Goal: Book appointment/travel/reservation

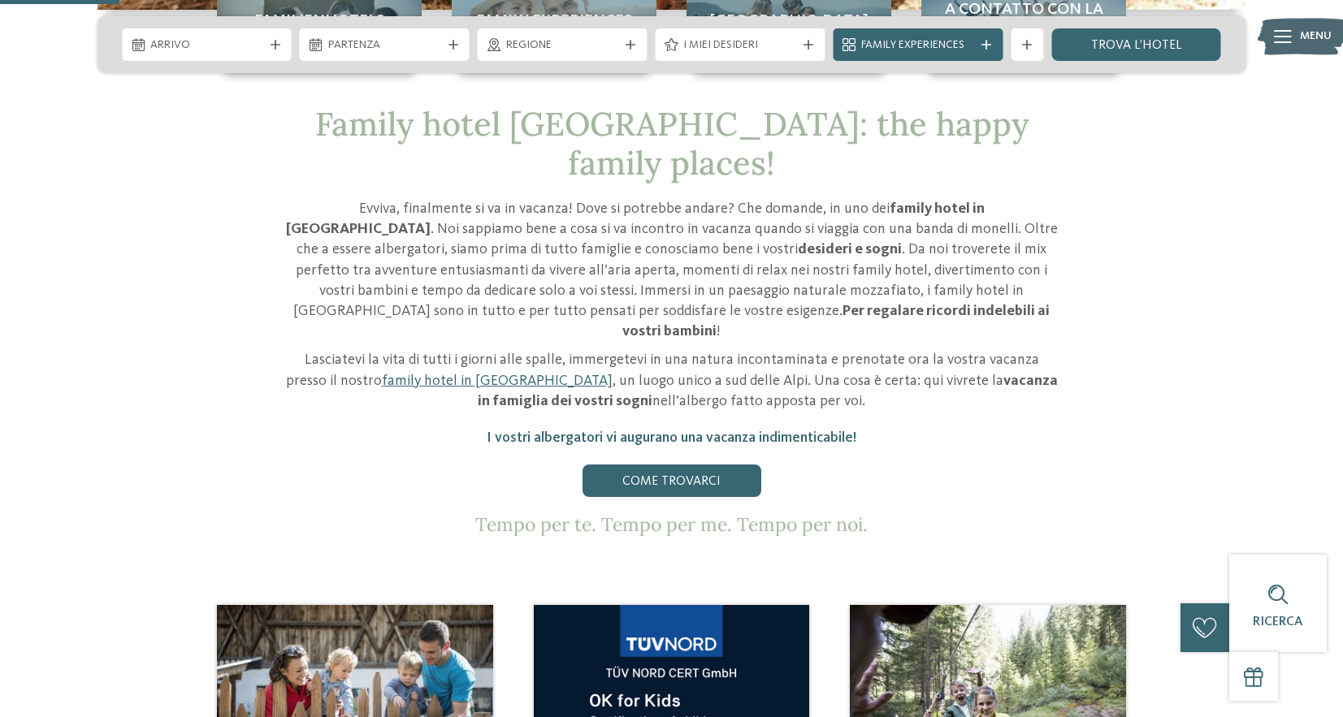
scroll to position [487, 0]
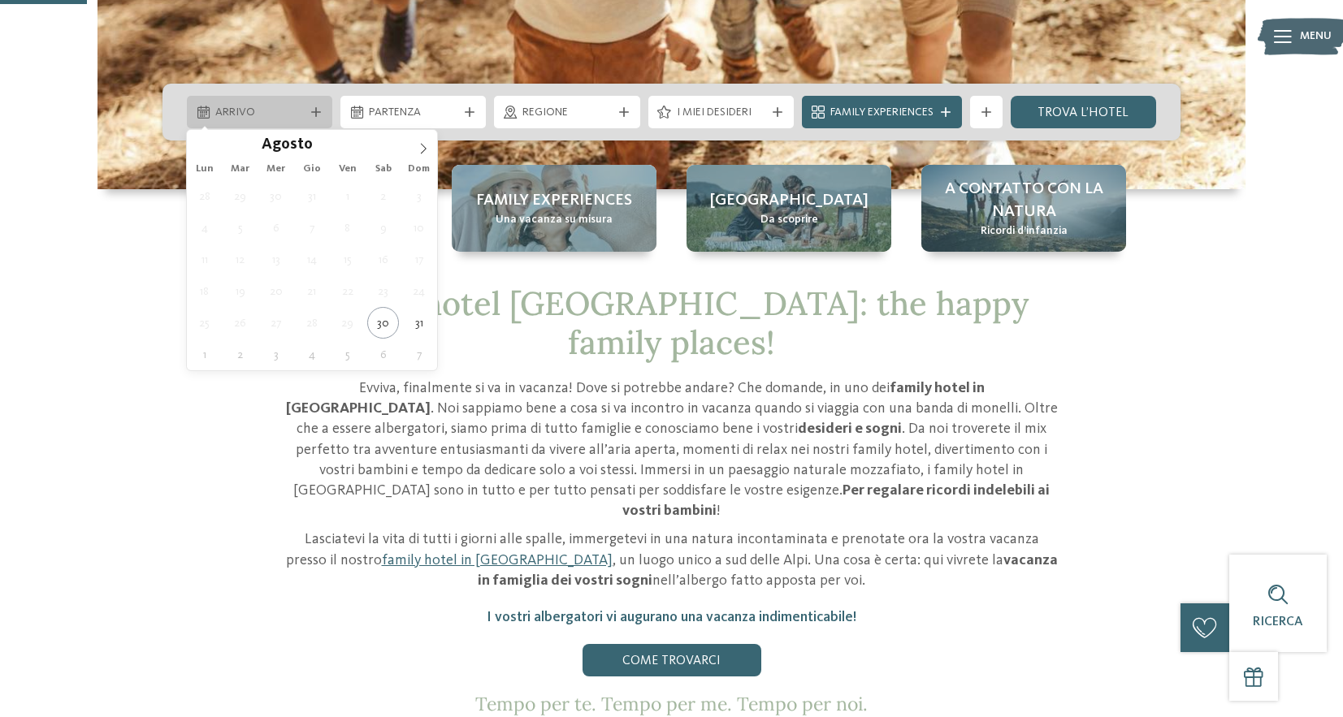
click at [264, 108] on span "Arrivo" at bounding box center [259, 113] width 89 height 16
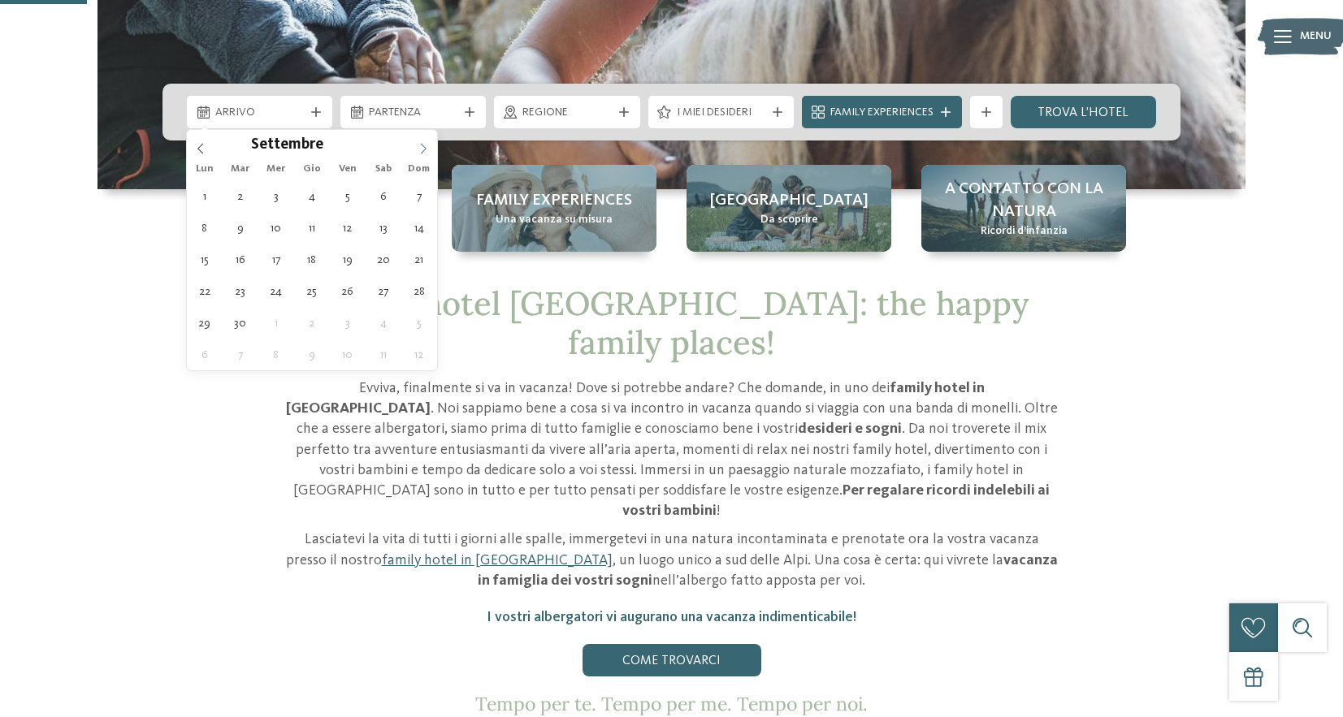
click at [427, 147] on icon at bounding box center [423, 148] width 11 height 11
type div "19.12.2025"
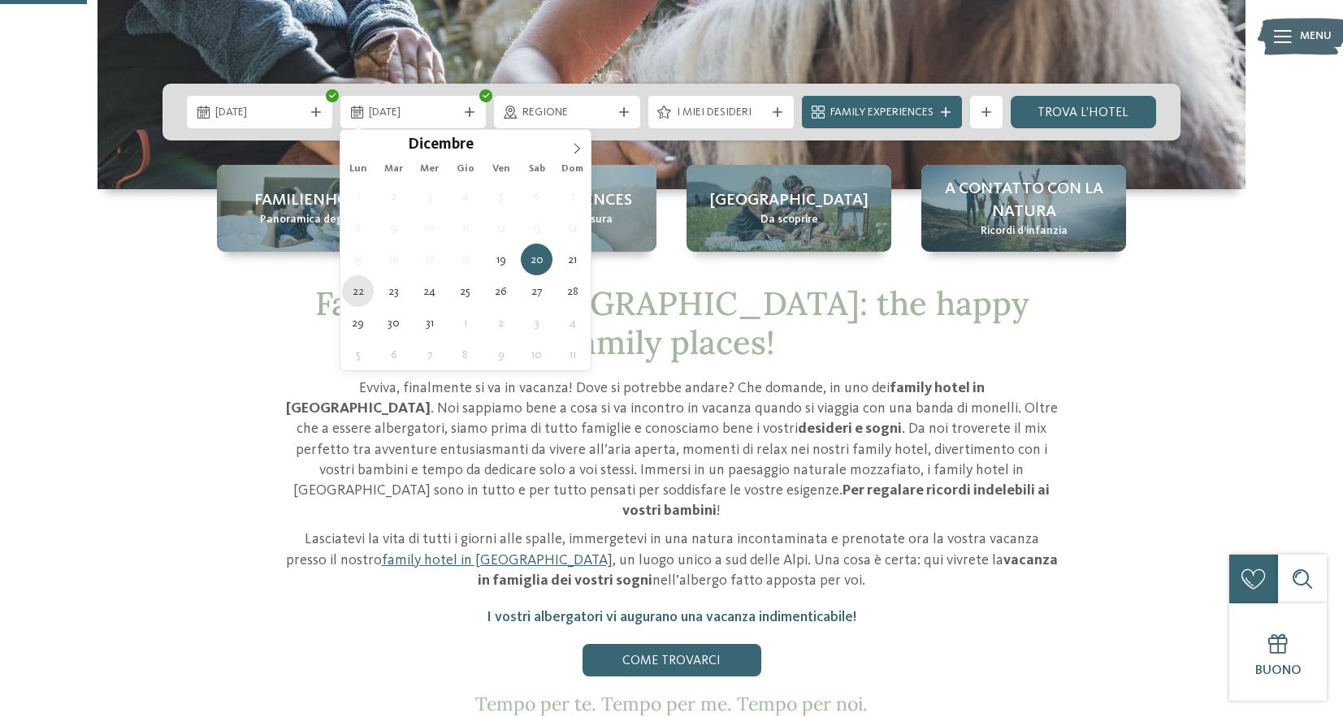
type div "22.12.2025"
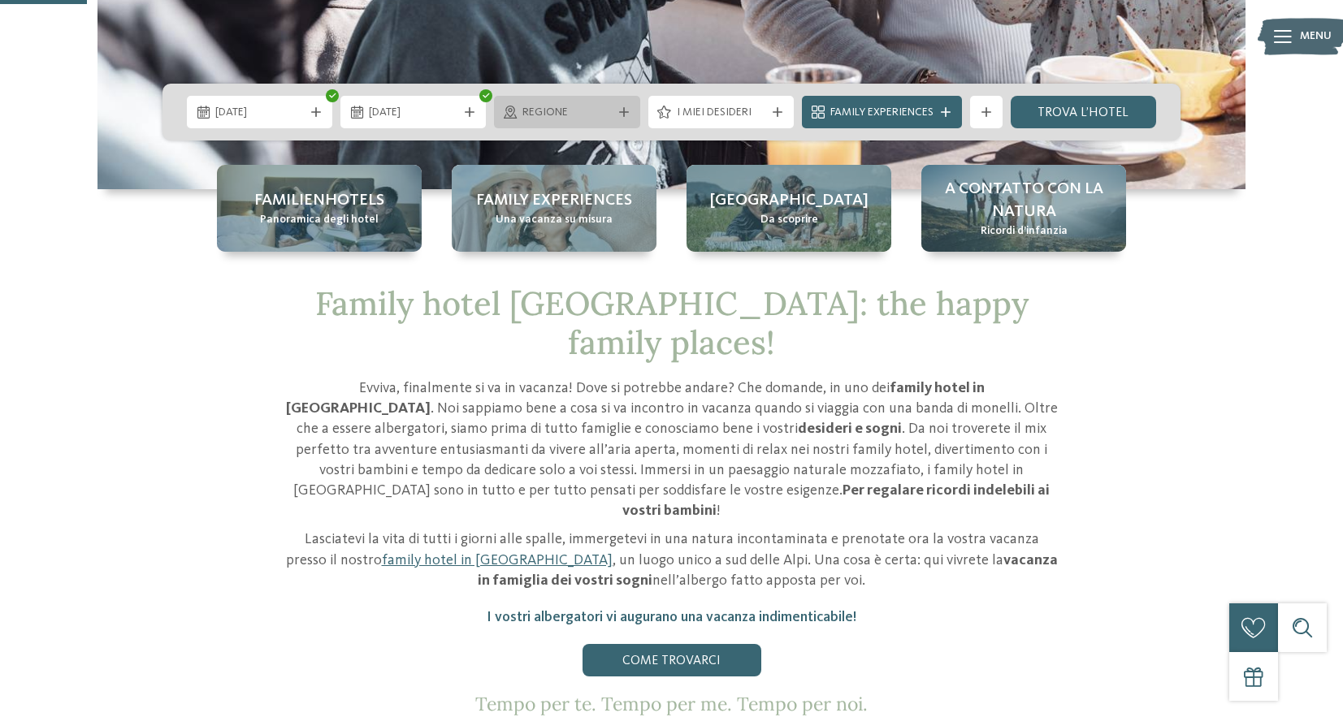
click at [573, 117] on span "Regione" at bounding box center [566, 113] width 89 height 16
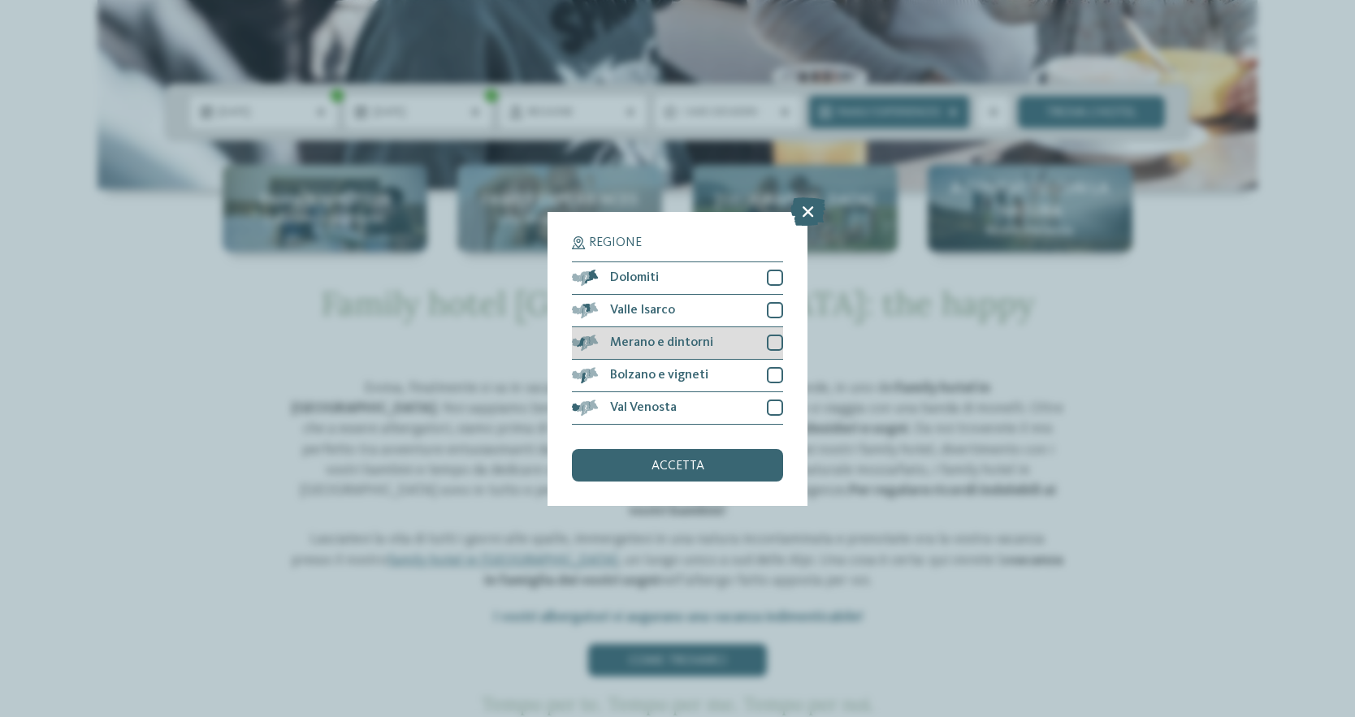
click at [768, 338] on div at bounding box center [775, 343] width 16 height 16
click at [751, 374] on div "Bolzano e vigneti" at bounding box center [677, 376] width 211 height 32
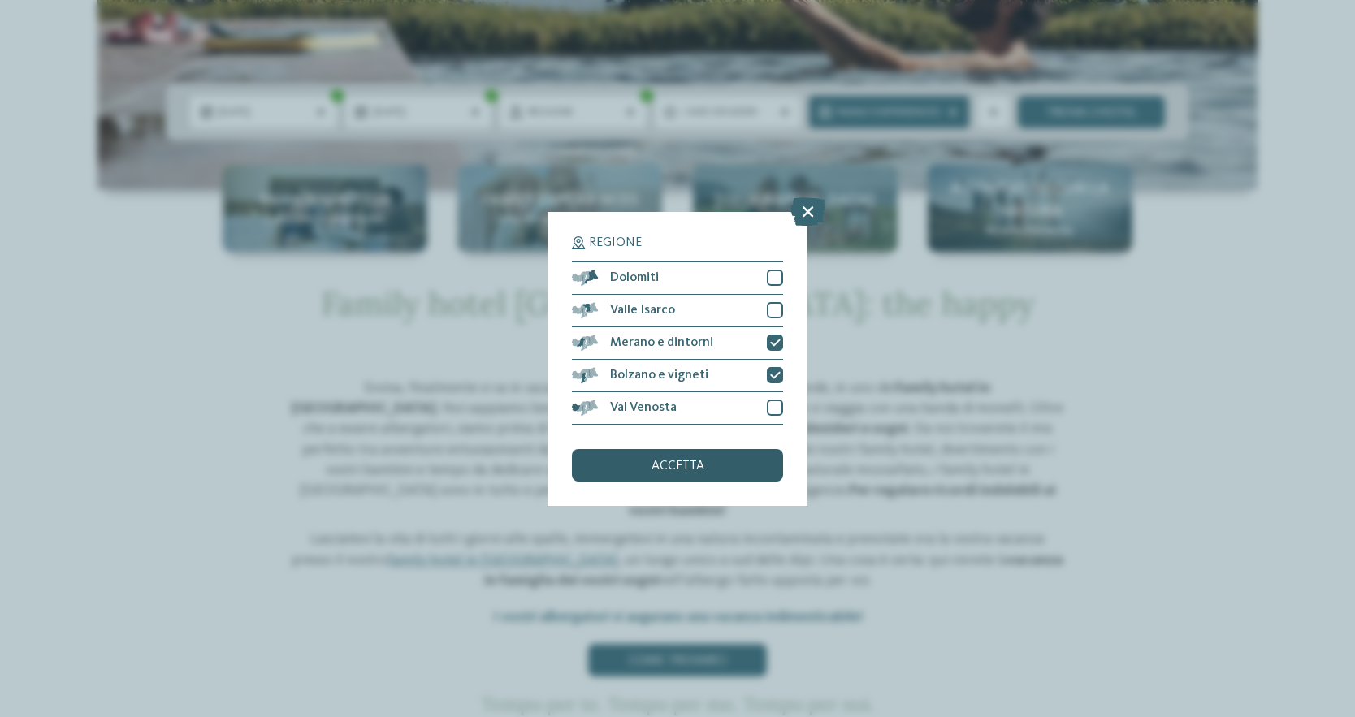
click at [634, 457] on div "accetta" at bounding box center [677, 465] width 211 height 32
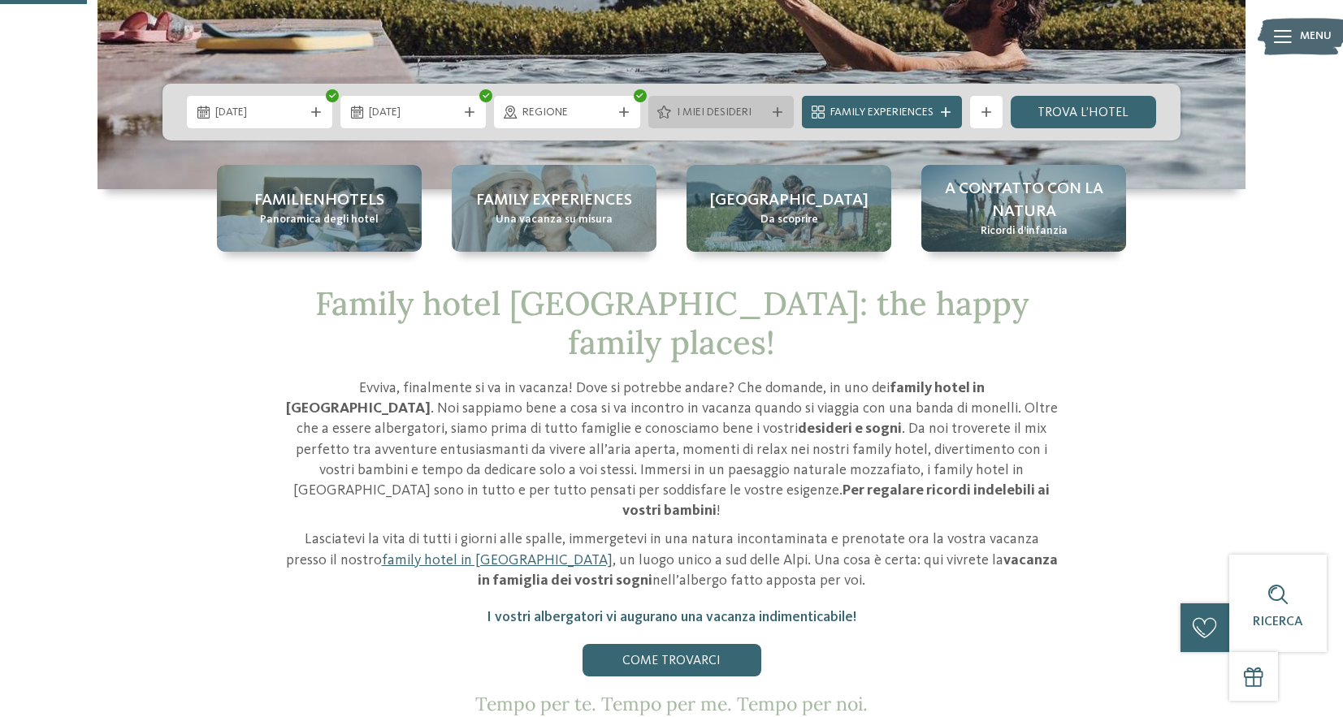
click at [697, 111] on span "I miei desideri" at bounding box center [721, 113] width 89 height 16
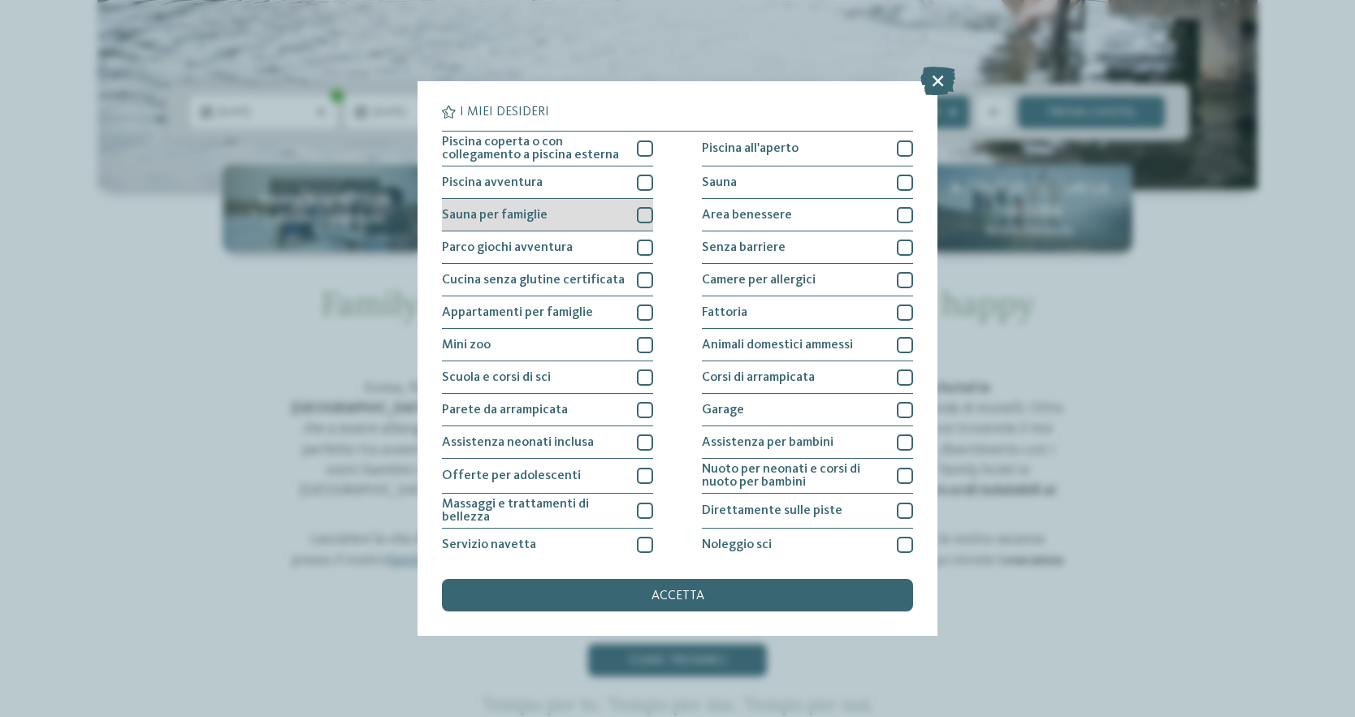
click at [500, 220] on span "Sauna per famiglie" at bounding box center [495, 215] width 106 height 13
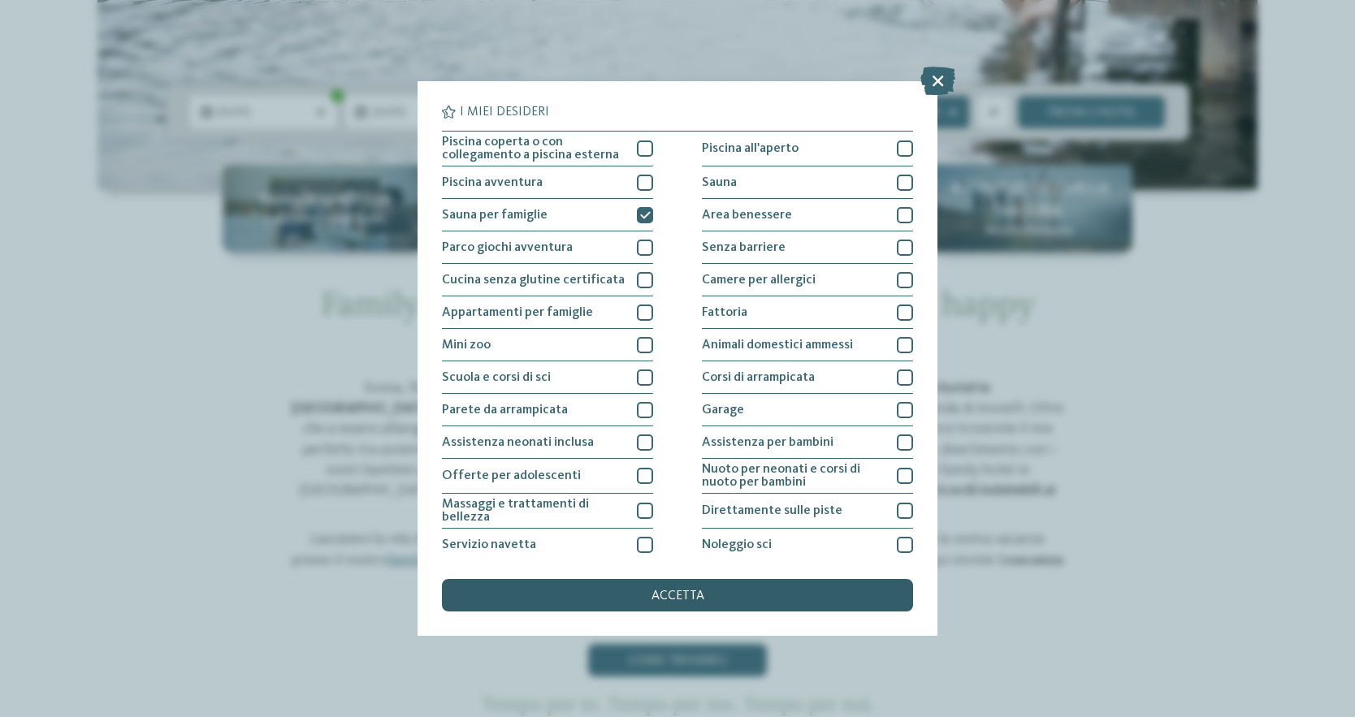
click at [665, 592] on span "accetta" at bounding box center [677, 596] width 53 height 13
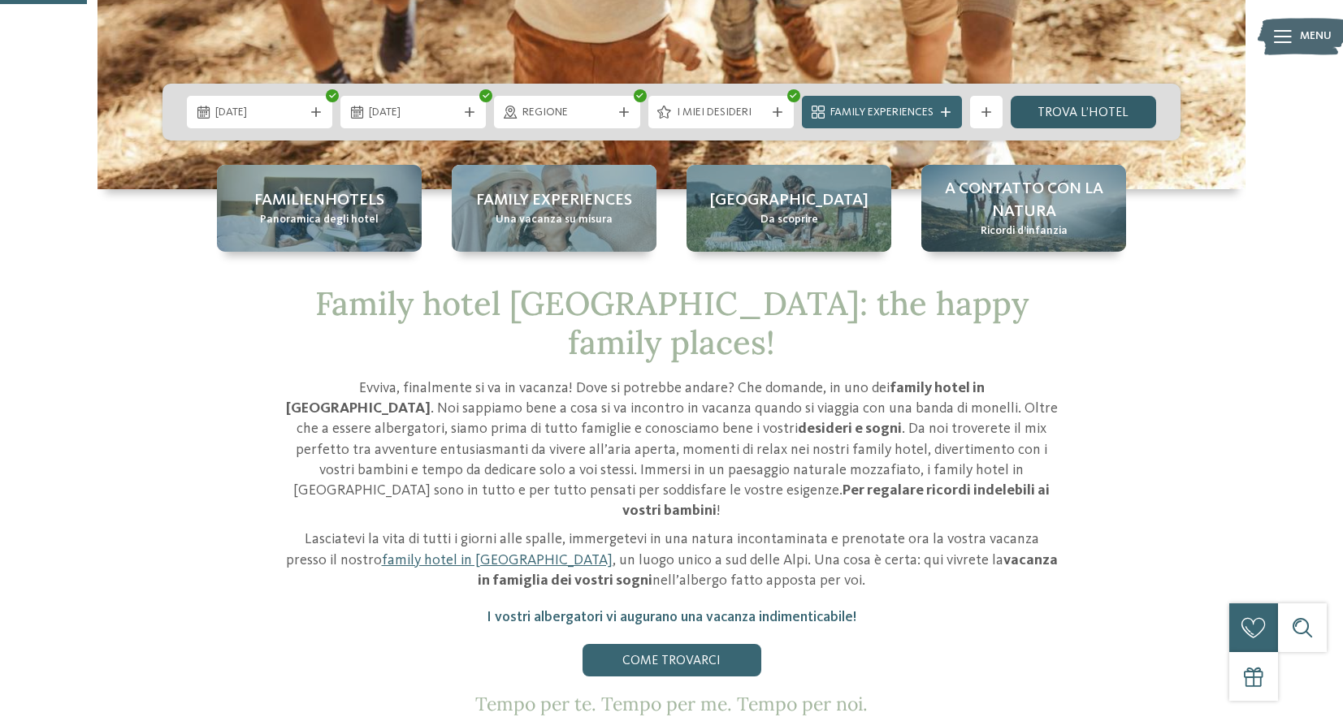
click at [1054, 107] on link "trova l’hotel" at bounding box center [1083, 112] width 145 height 32
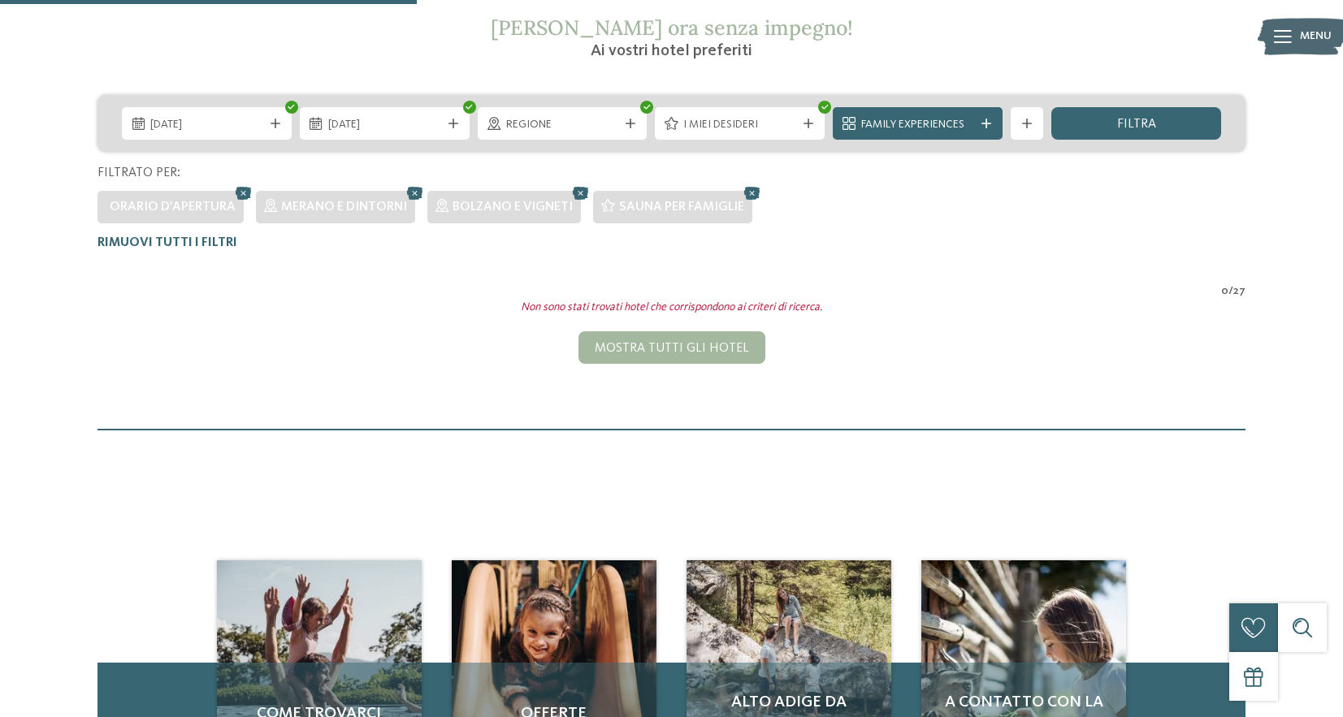
scroll to position [289, 0]
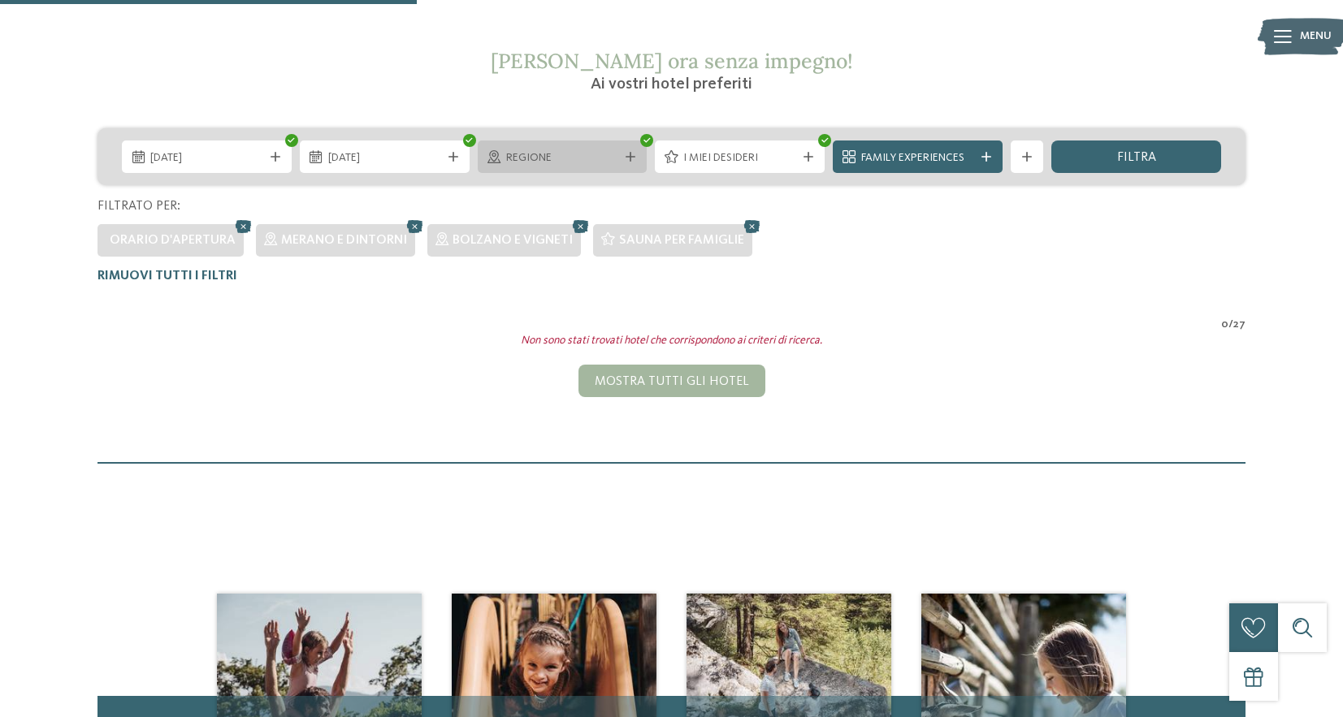
click at [561, 158] on span "Regione" at bounding box center [562, 158] width 113 height 16
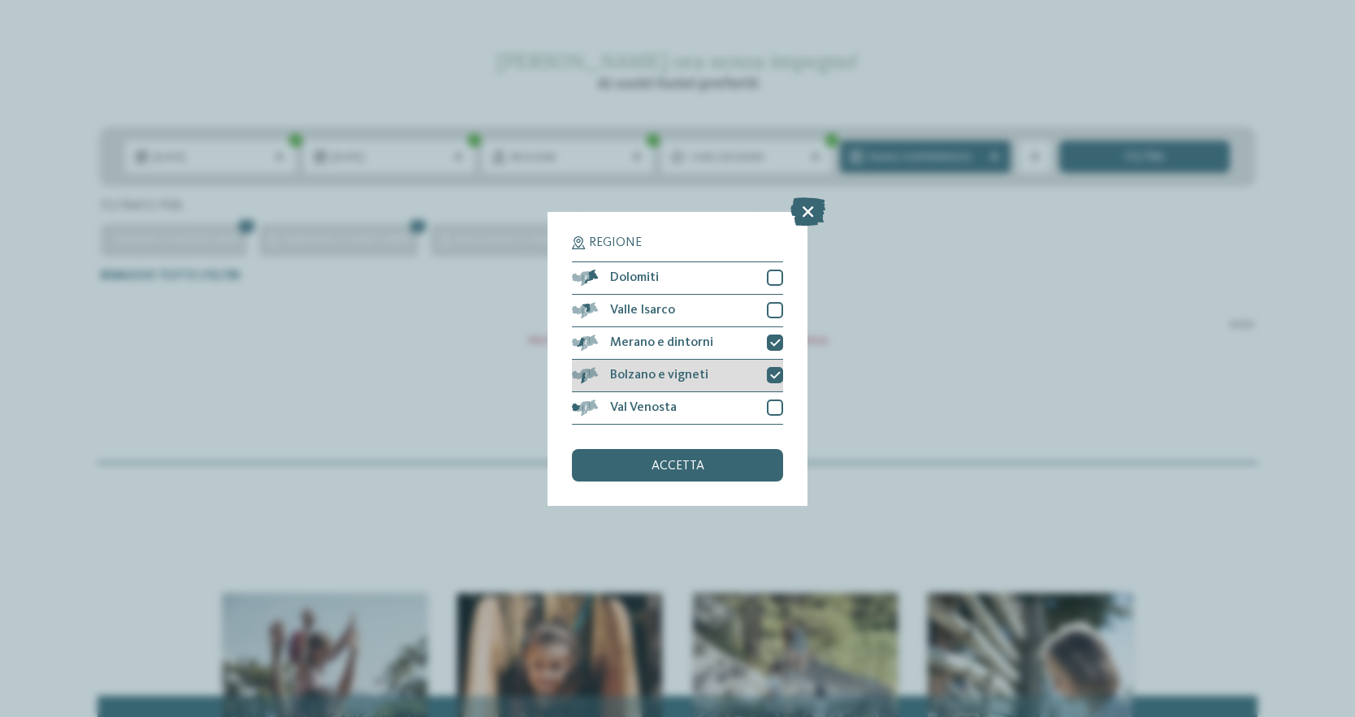
click at [778, 370] on div at bounding box center [775, 375] width 16 height 16
click at [774, 331] on div "Merano e dintorni" at bounding box center [677, 343] width 211 height 32
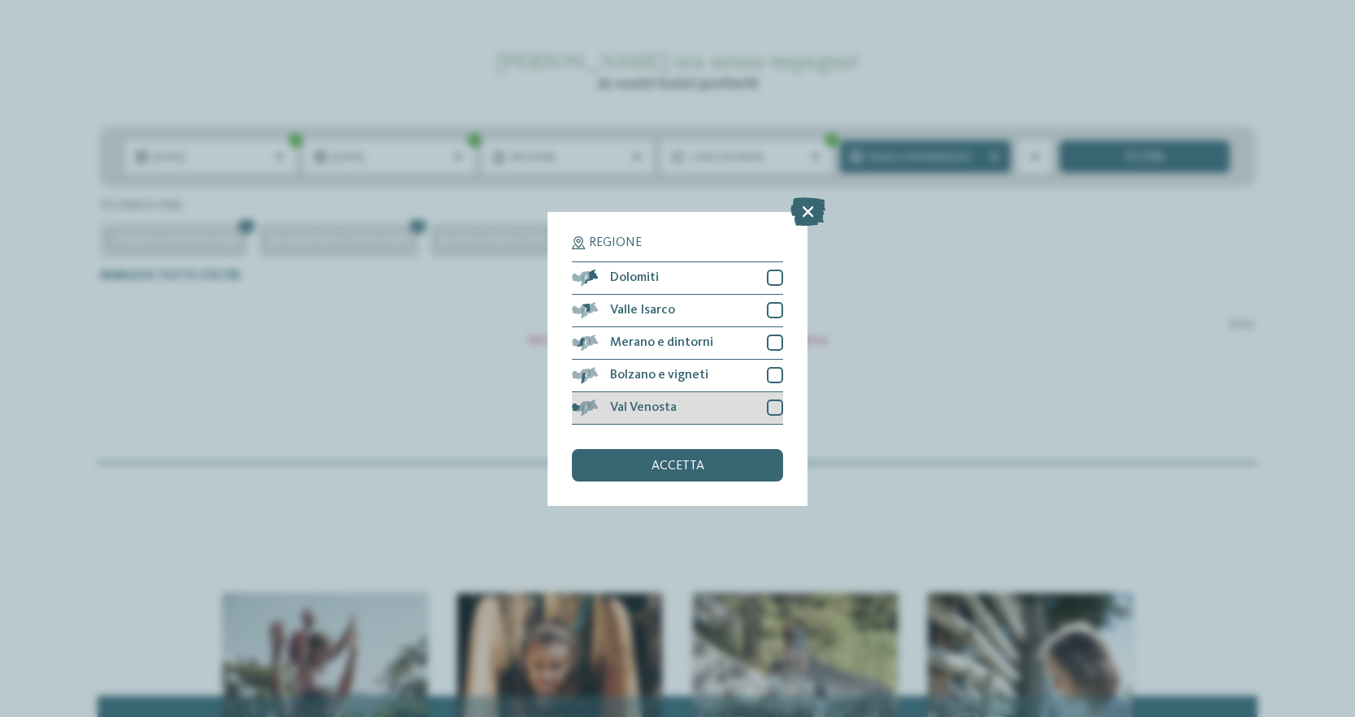
click at [775, 415] on div at bounding box center [775, 408] width 16 height 16
click at [726, 464] on div "accetta" at bounding box center [677, 465] width 211 height 32
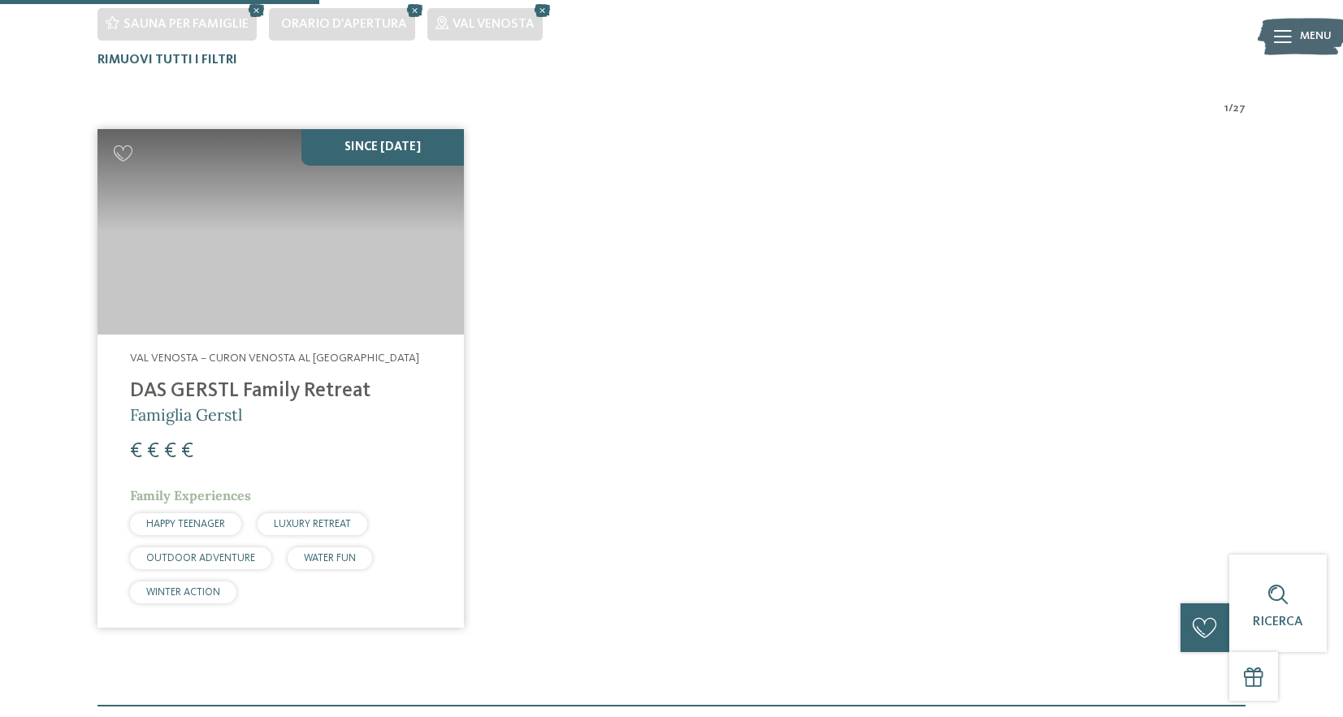
scroll to position [533, 0]
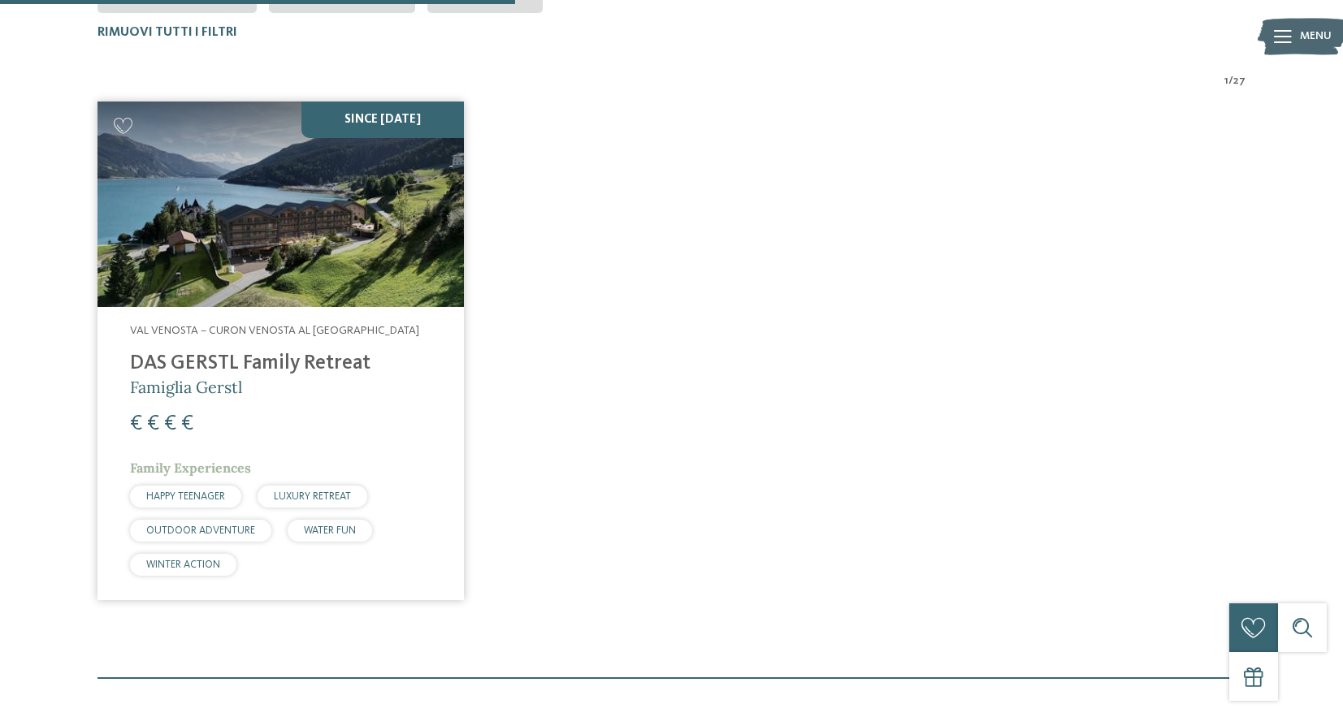
click at [343, 250] on img at bounding box center [280, 205] width 366 height 206
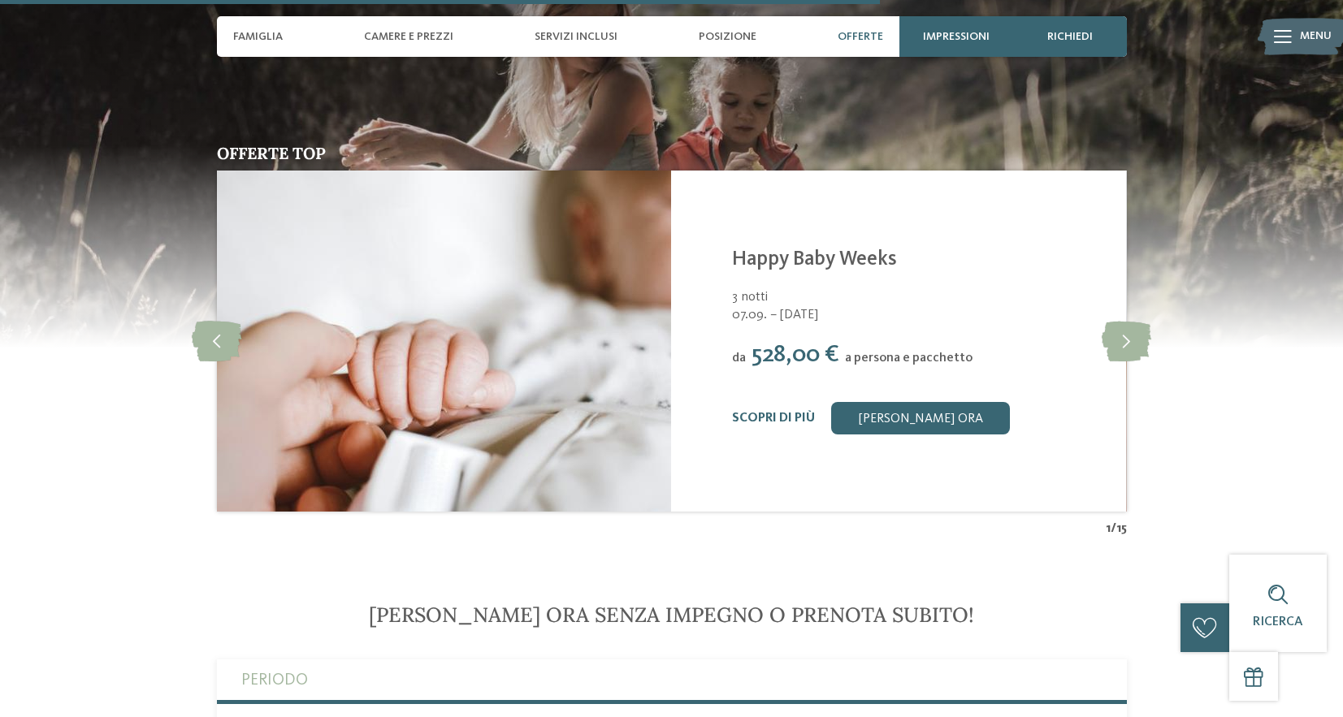
scroll to position [3574, 0]
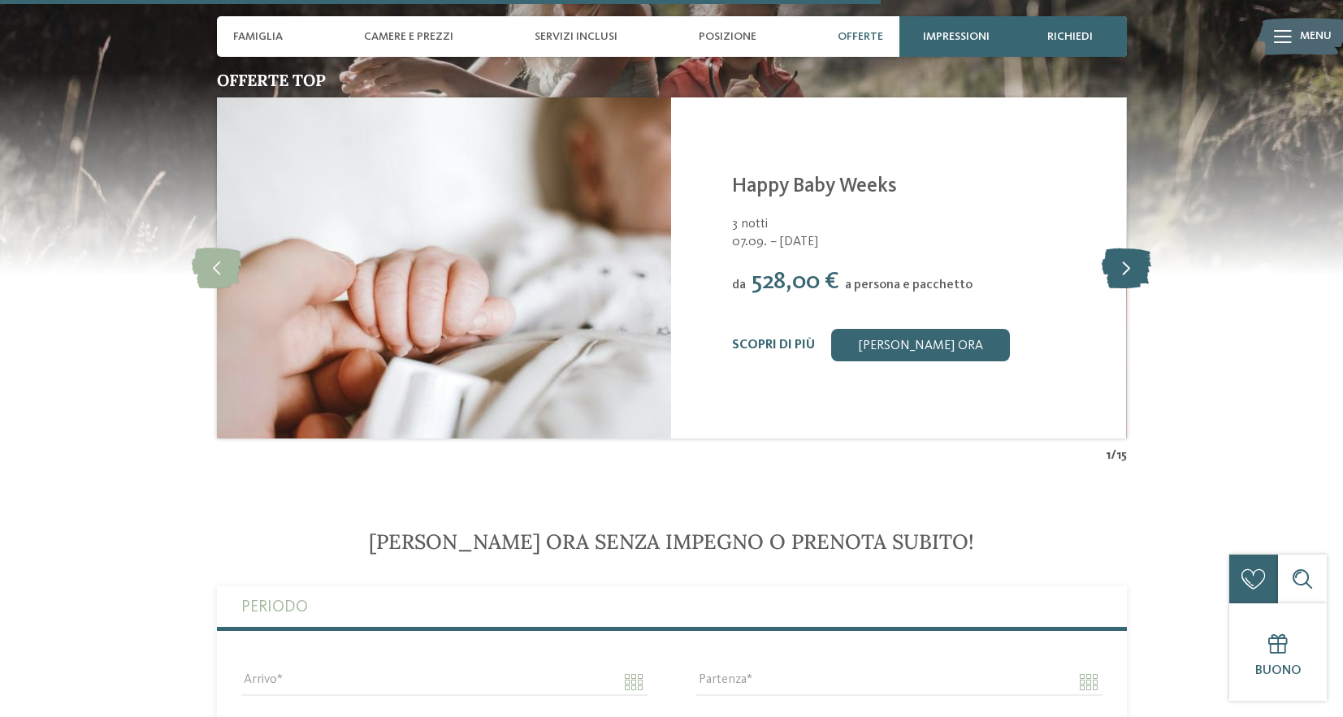
click at [1128, 255] on icon at bounding box center [1127, 268] width 50 height 41
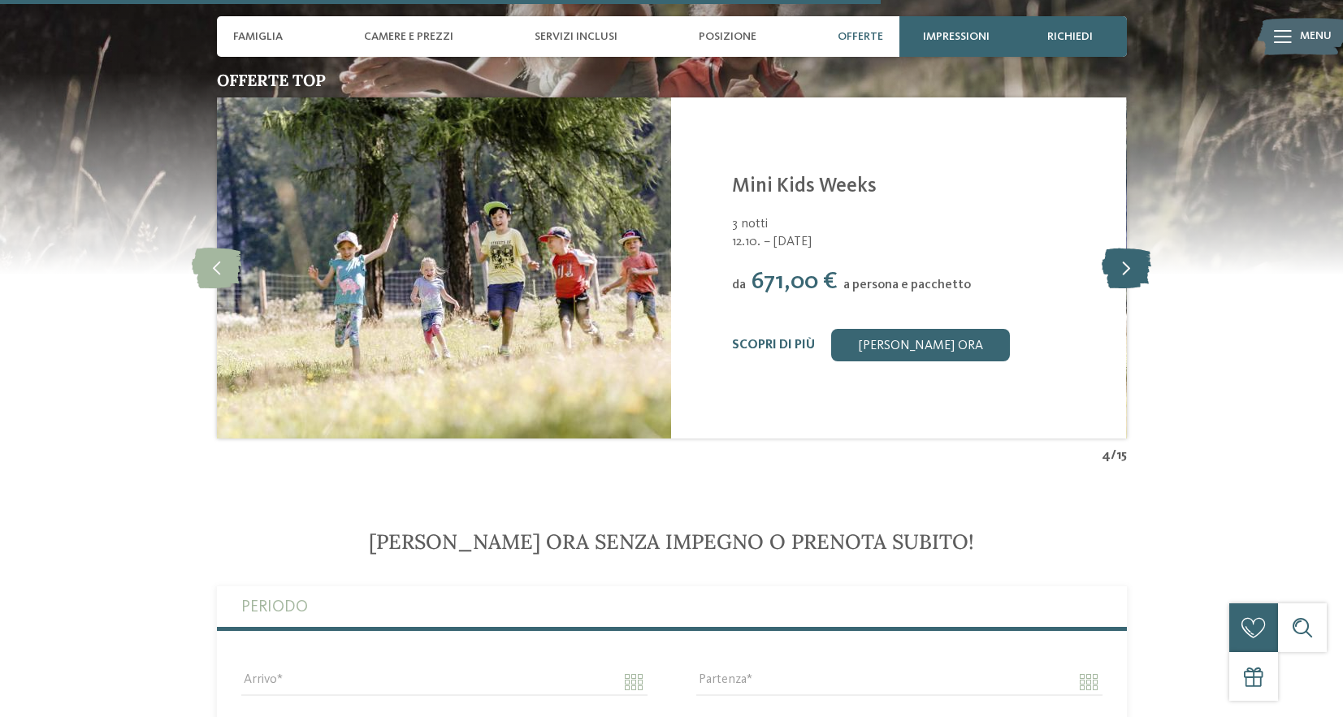
click at [1128, 255] on icon at bounding box center [1127, 268] width 50 height 41
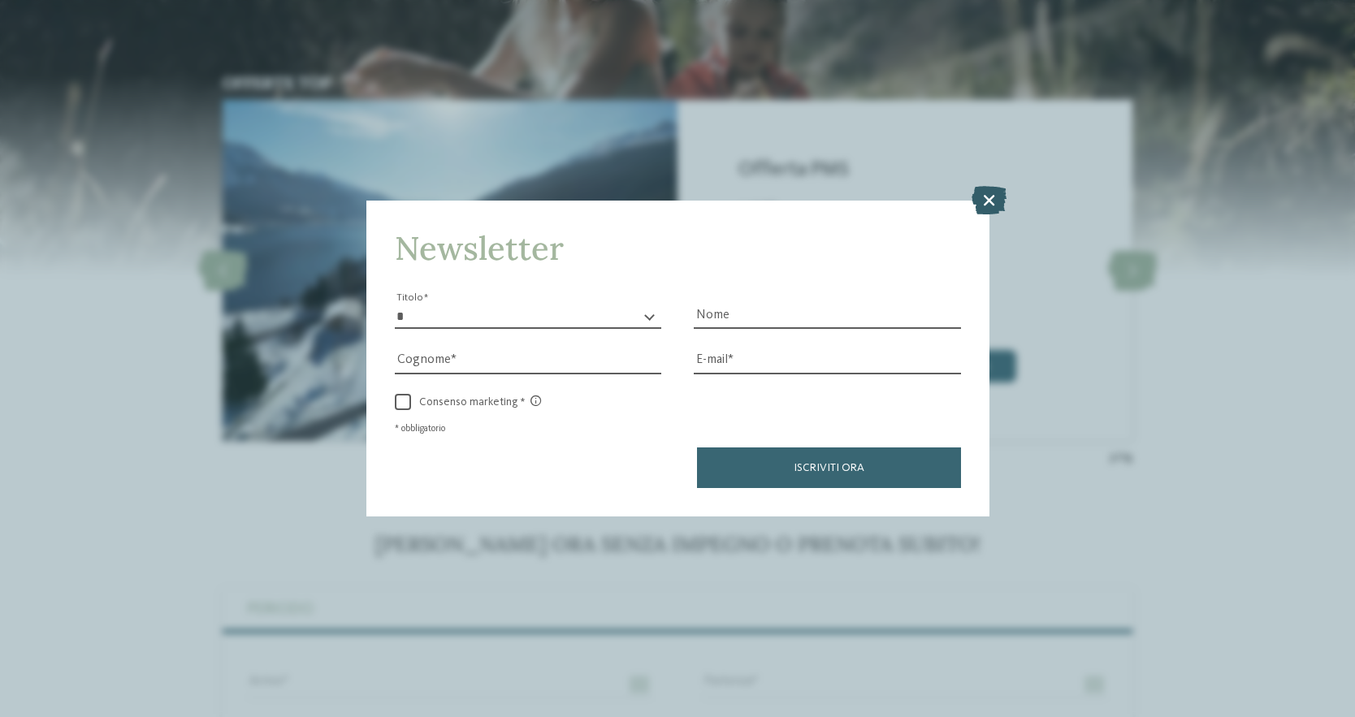
click at [997, 201] on icon at bounding box center [989, 200] width 35 height 28
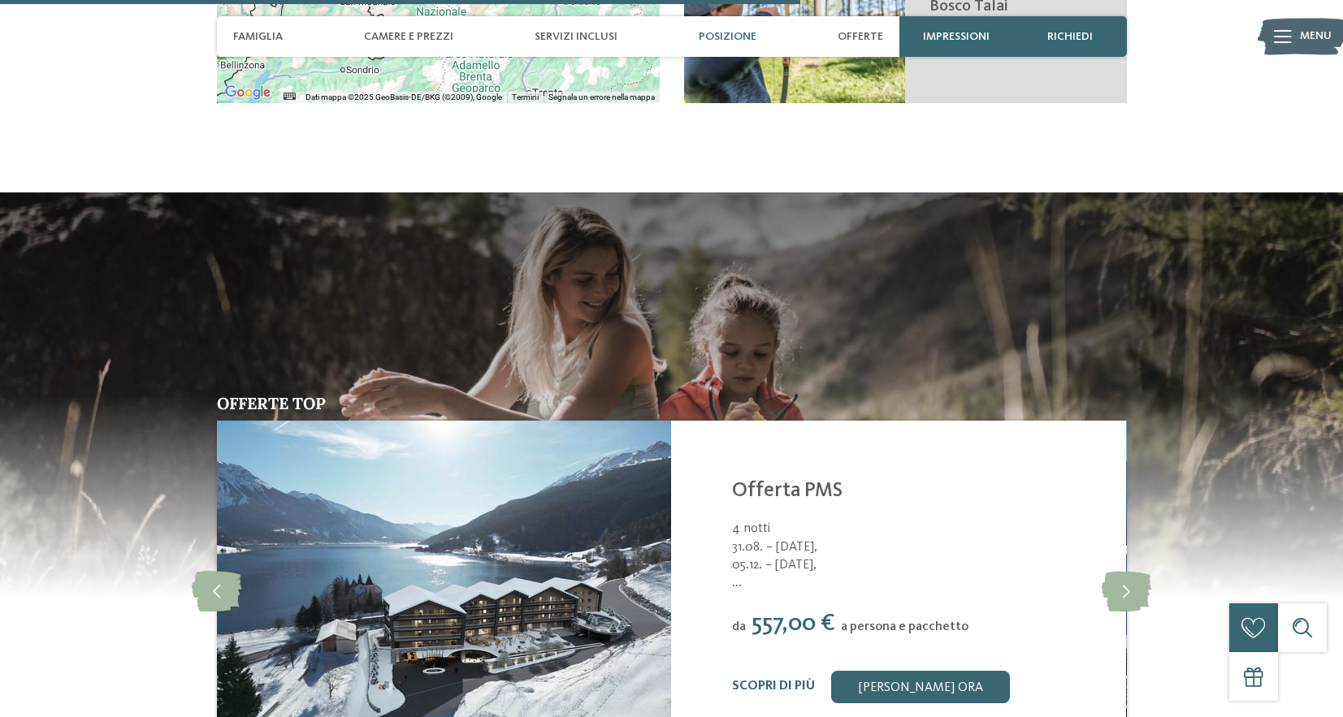
scroll to position [3249, 0]
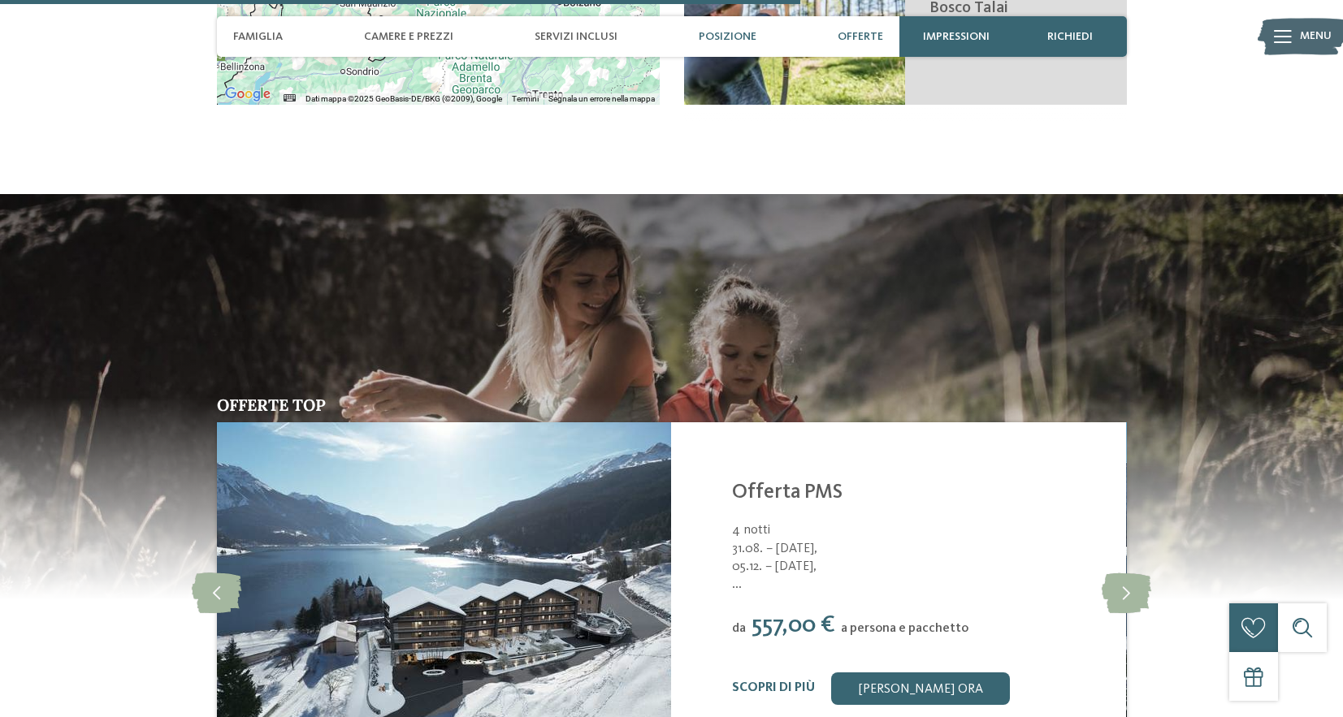
click at [849, 38] on span "Offerte" at bounding box center [860, 37] width 45 height 14
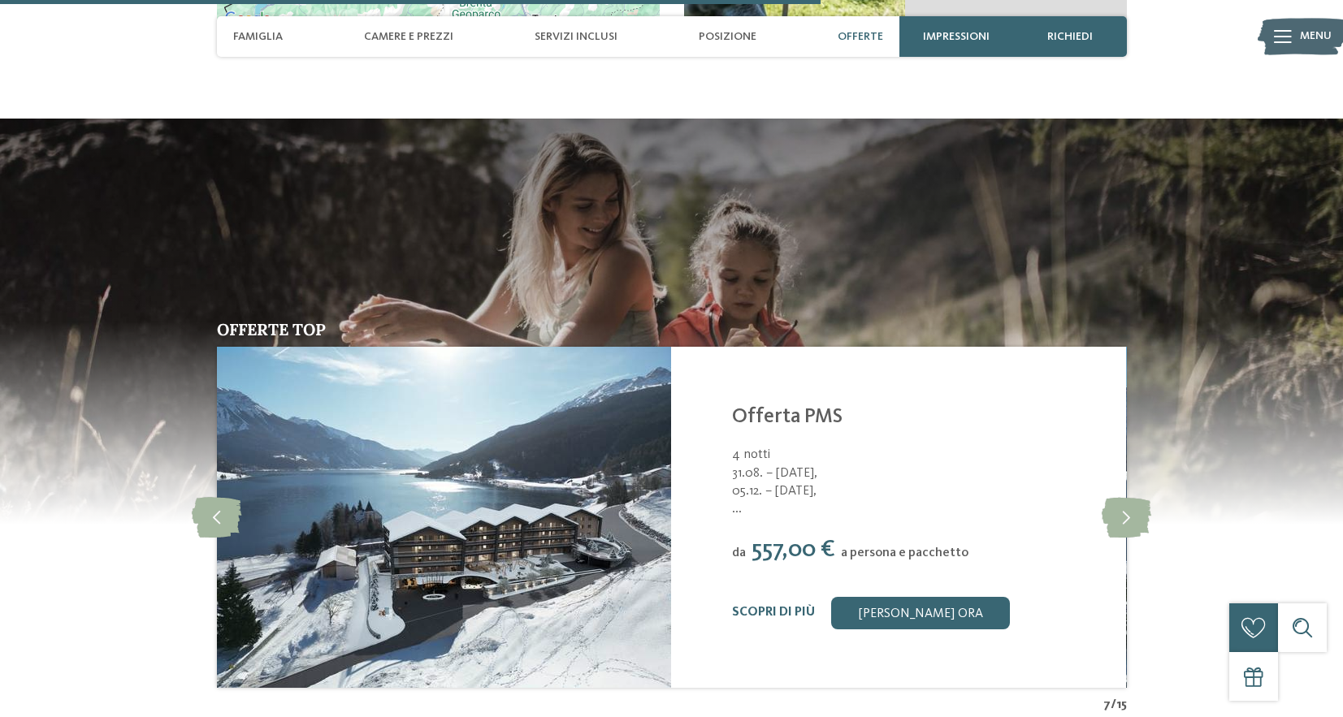
scroll to position [3338, 0]
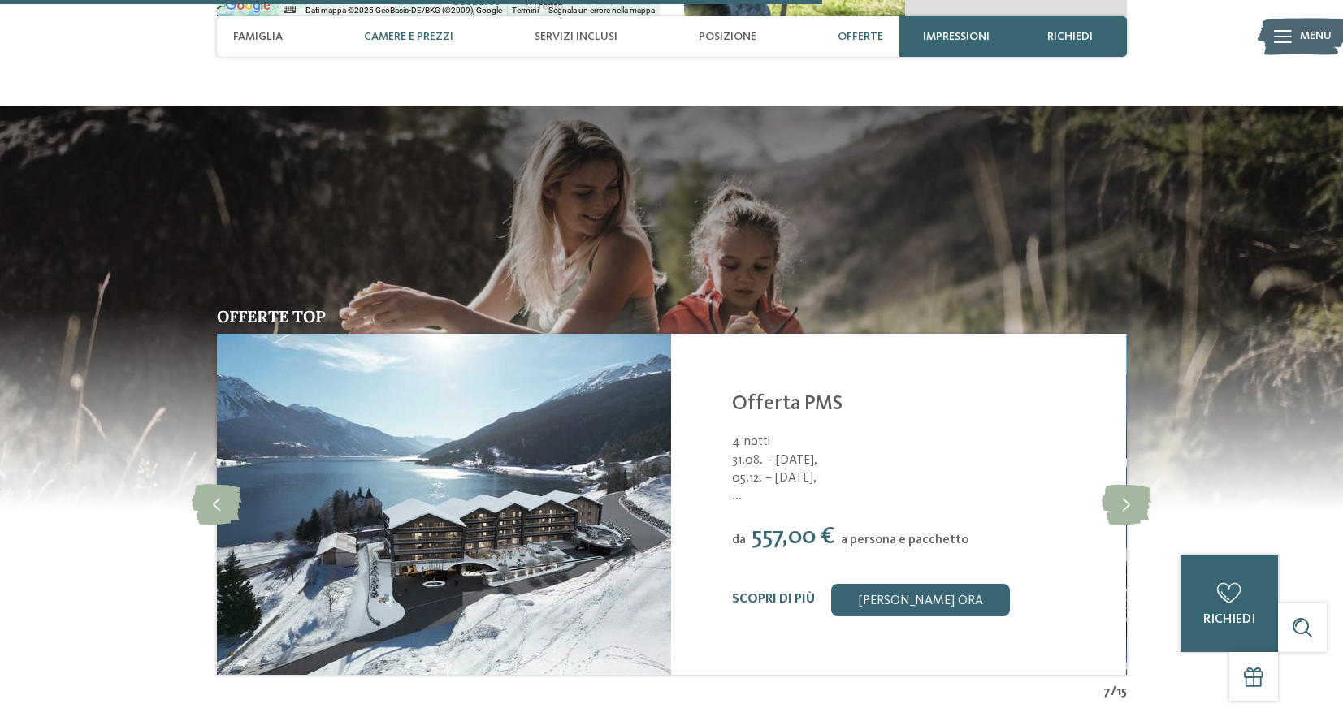
click at [379, 35] on span "Camere e prezzi" at bounding box center [408, 37] width 89 height 14
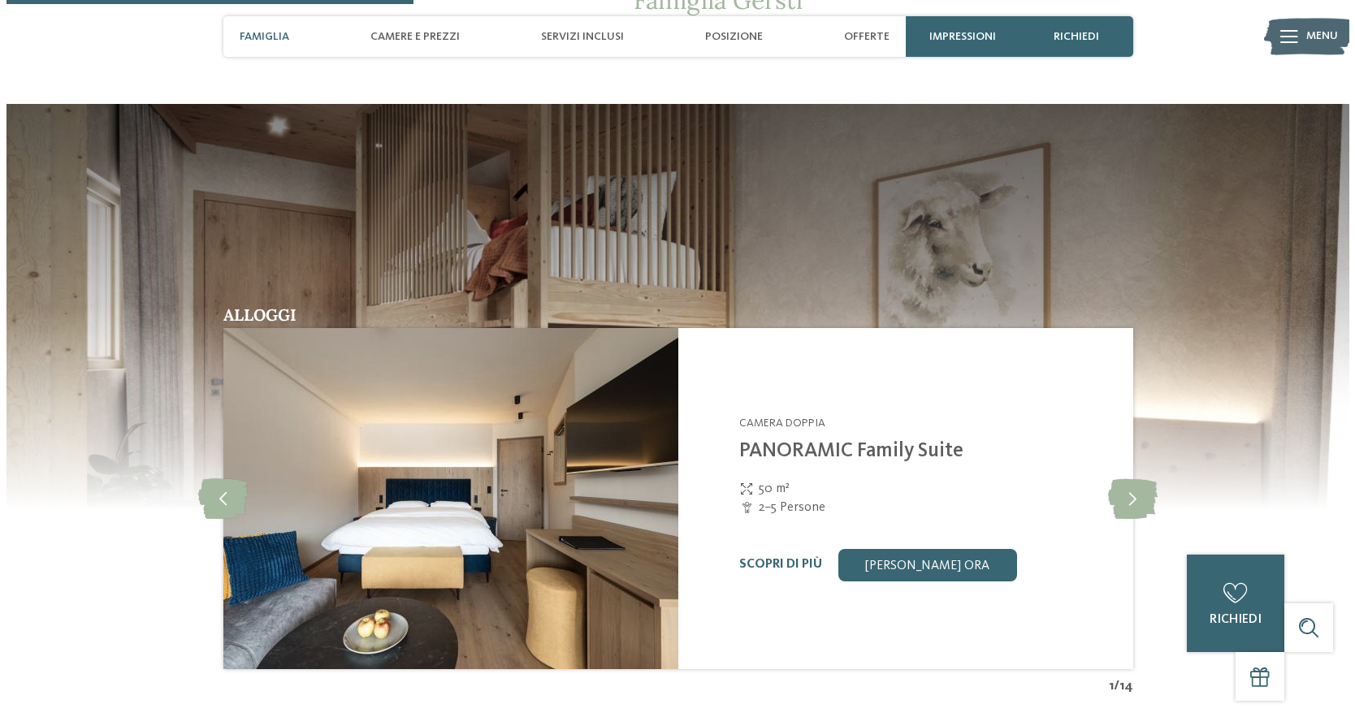
scroll to position [1649, 0]
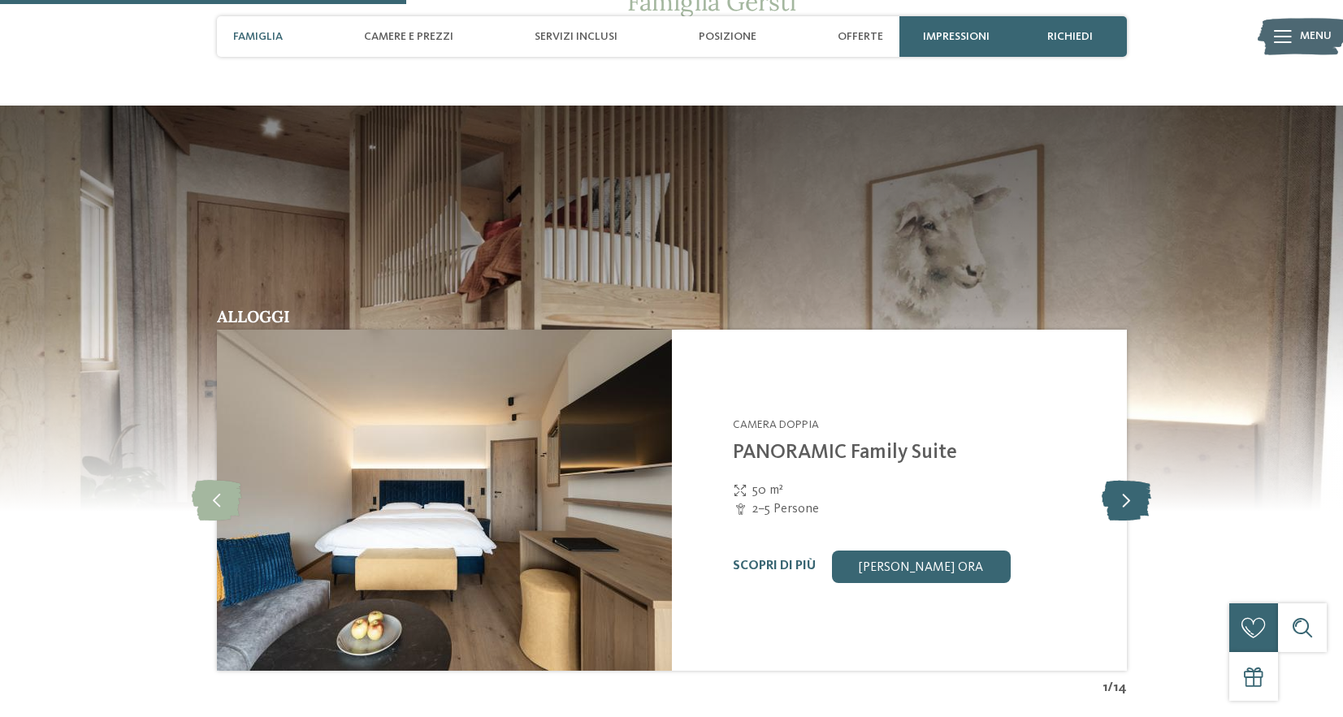
click at [1130, 488] on icon at bounding box center [1127, 500] width 50 height 41
click at [749, 560] on link "Scopri di più" at bounding box center [774, 566] width 83 height 13
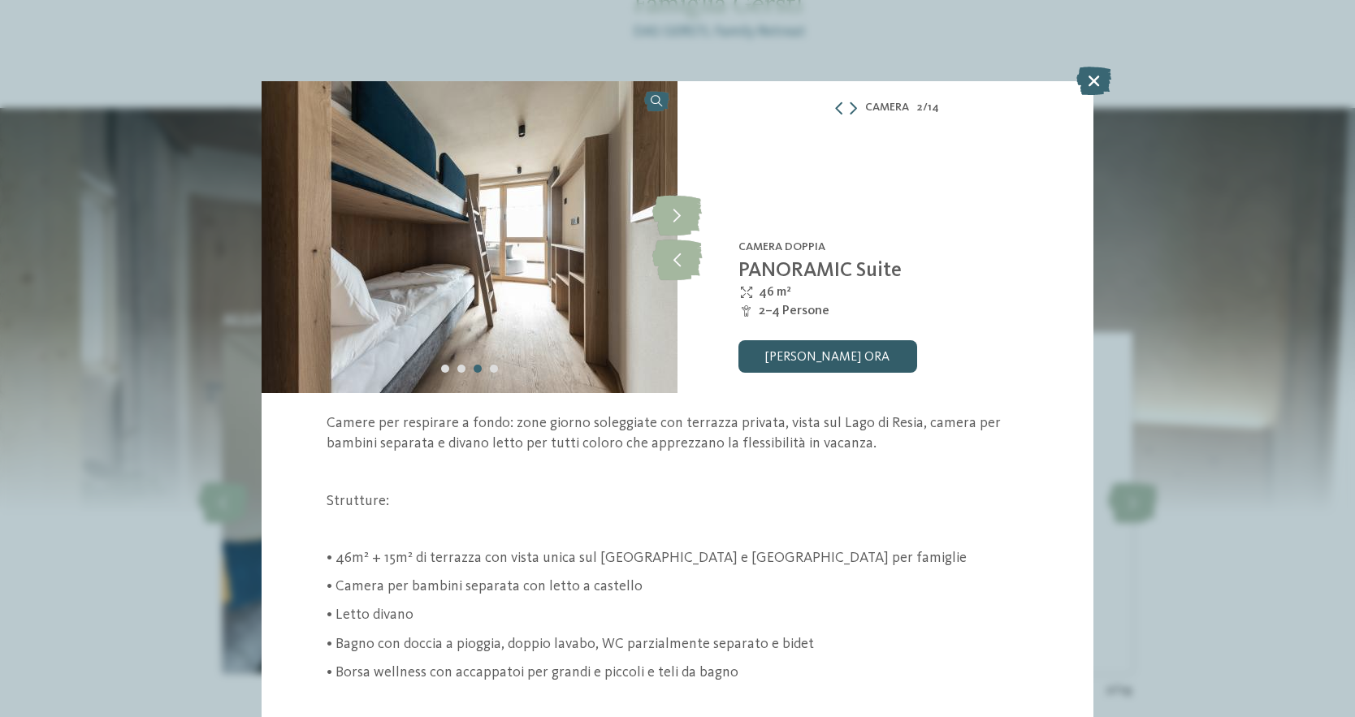
click at [831, 351] on link "[PERSON_NAME] ora" at bounding box center [827, 356] width 179 height 32
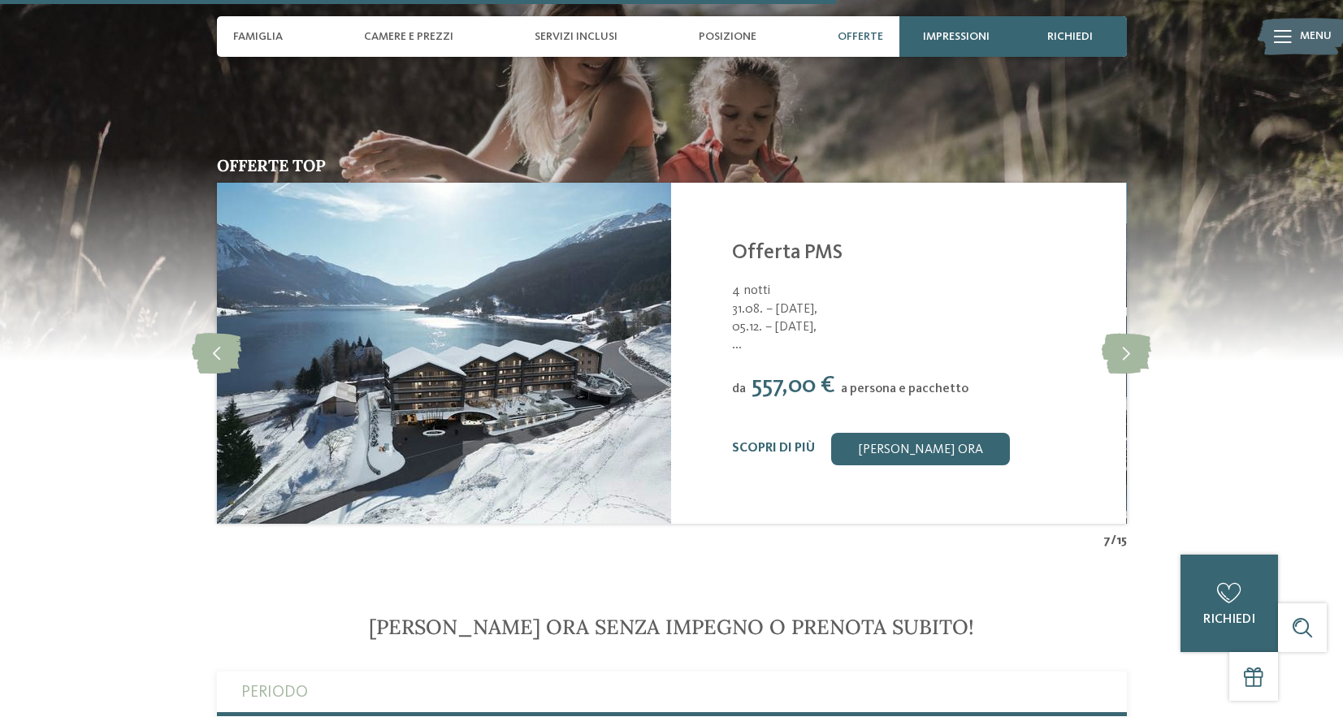
scroll to position [3487, 0]
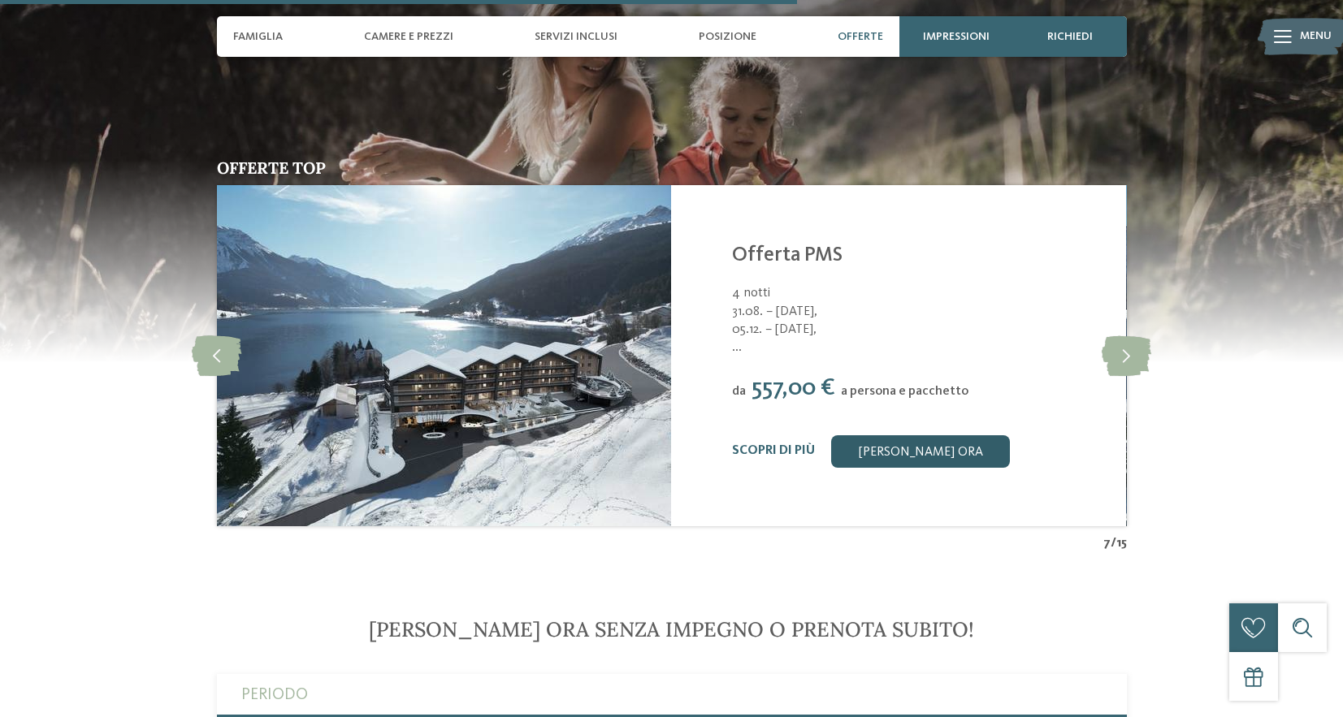
click at [905, 435] on link "[PERSON_NAME] ora" at bounding box center [920, 451] width 179 height 32
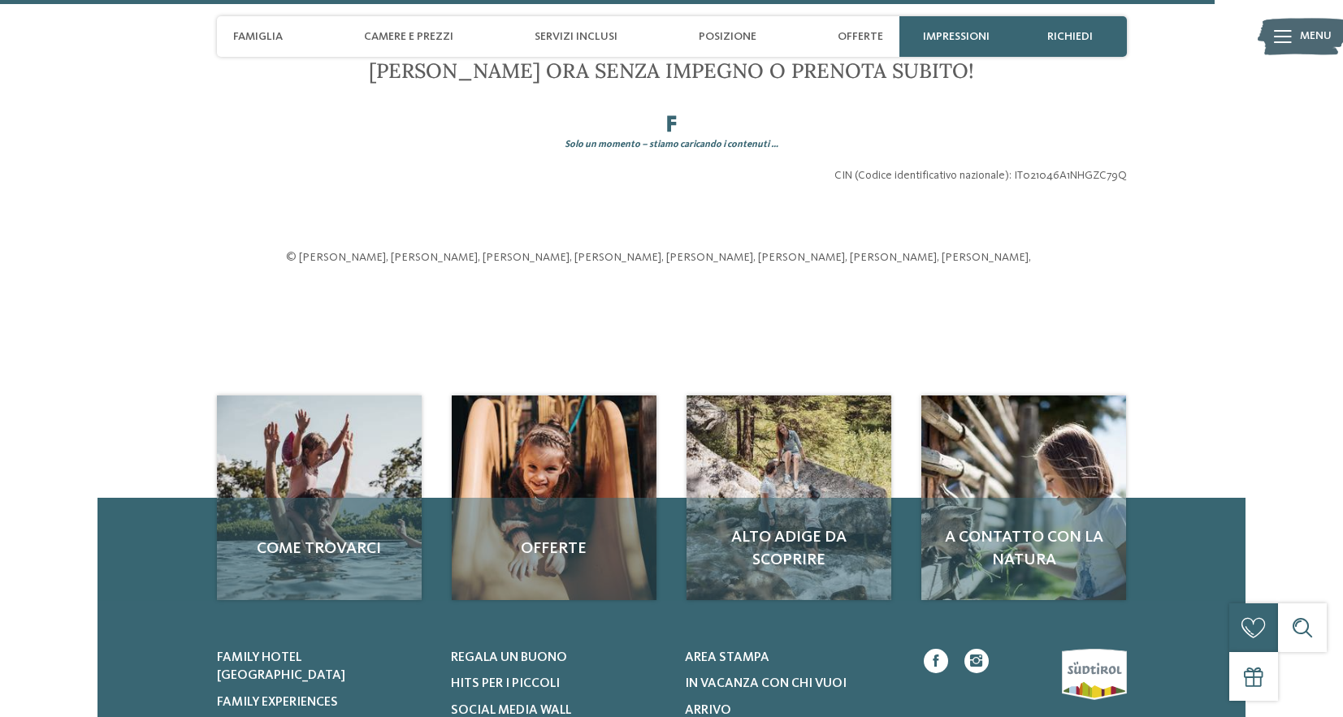
scroll to position [4055, 0]
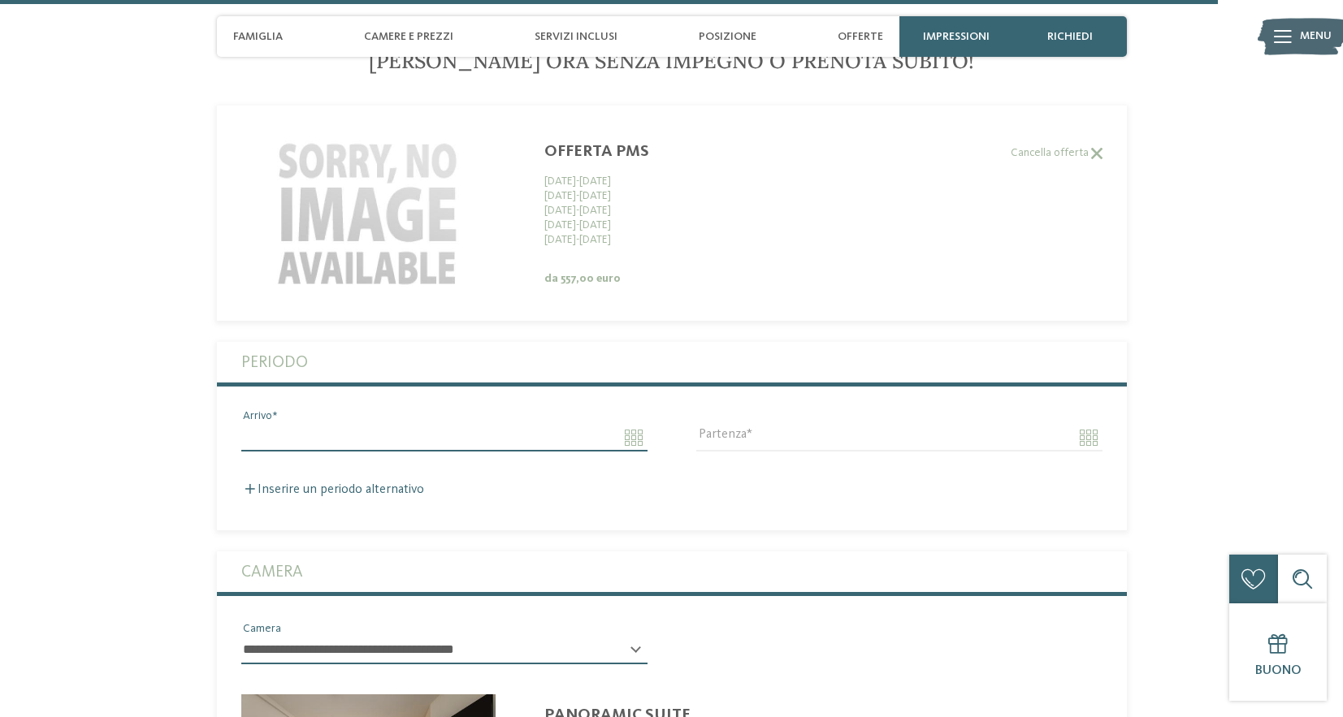
click at [361, 425] on input "Arrivo" at bounding box center [444, 438] width 406 height 28
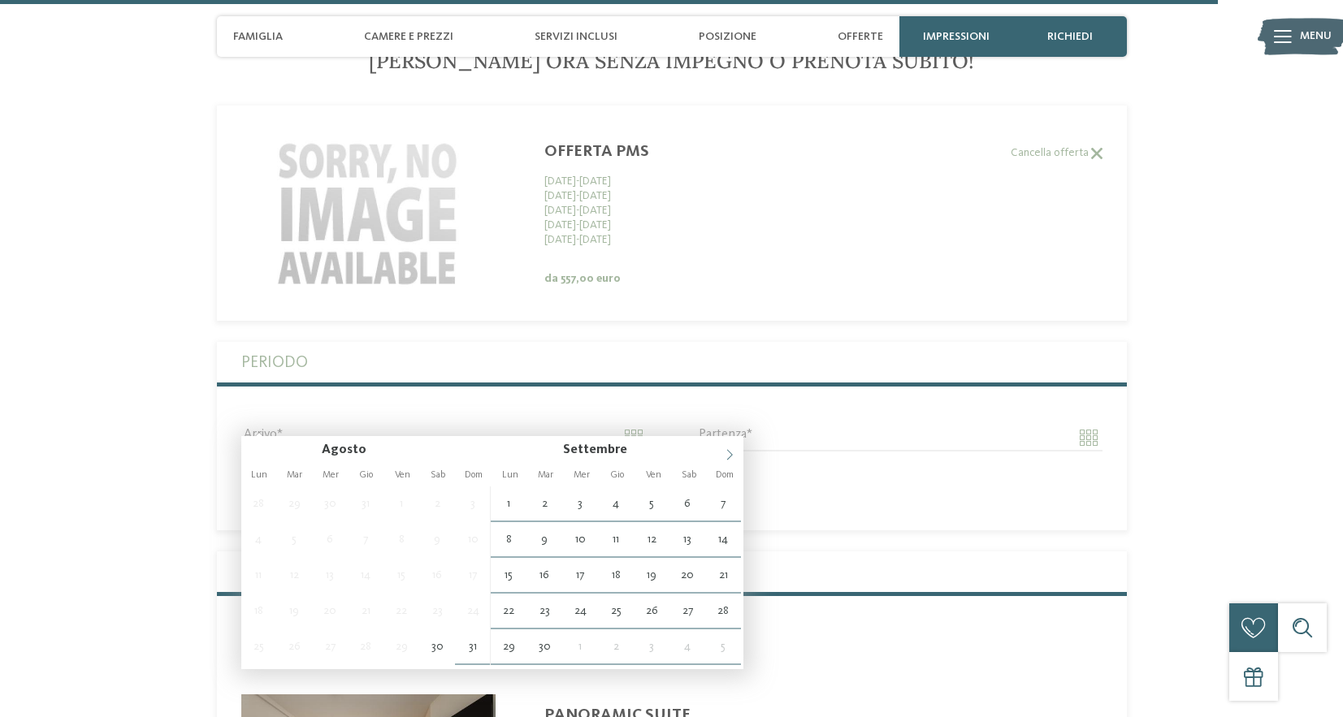
click at [730, 448] on span at bounding box center [730, 450] width 28 height 28
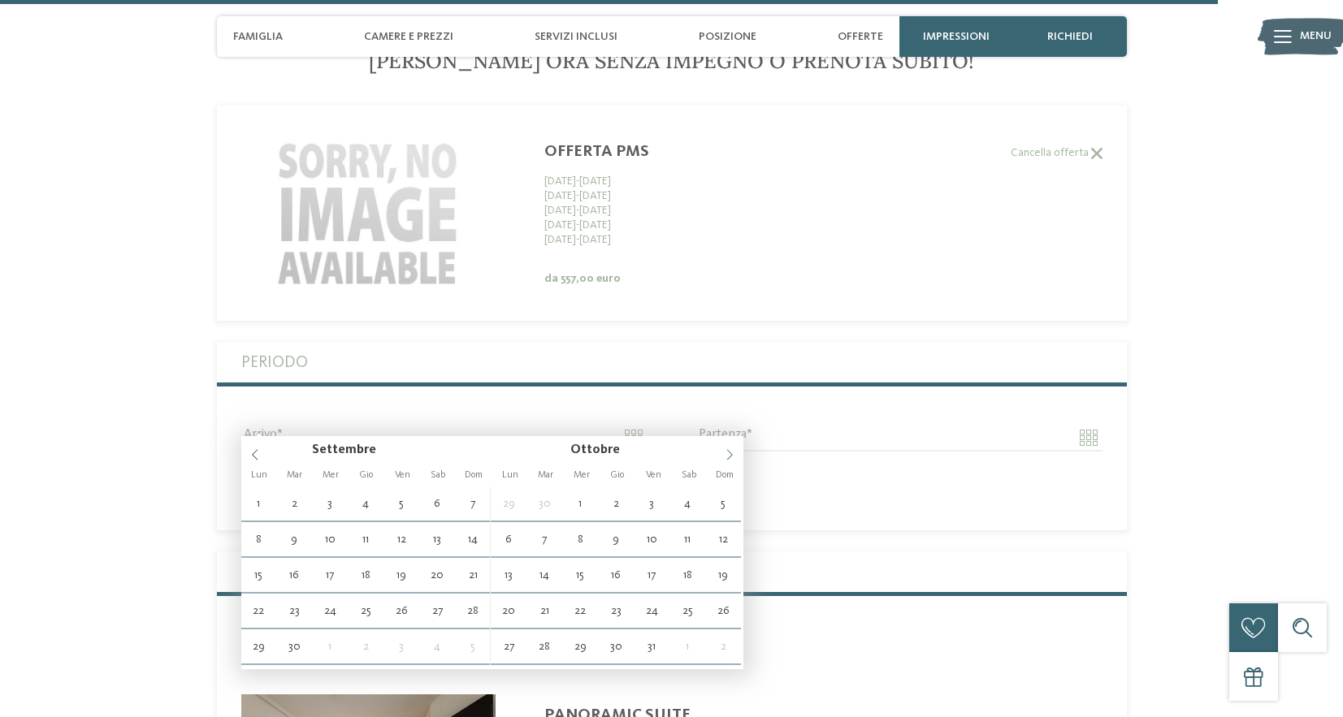
click at [730, 448] on span at bounding box center [730, 450] width 28 height 28
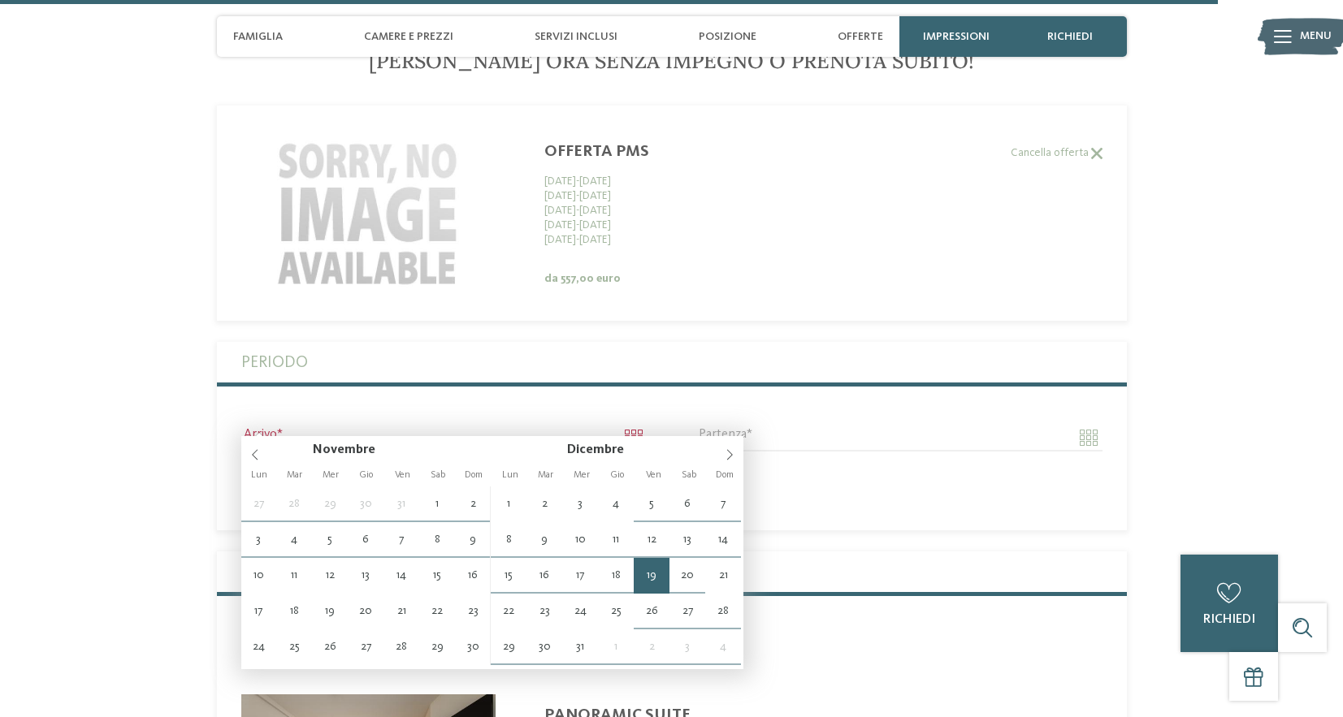
type input "**********"
type input "****"
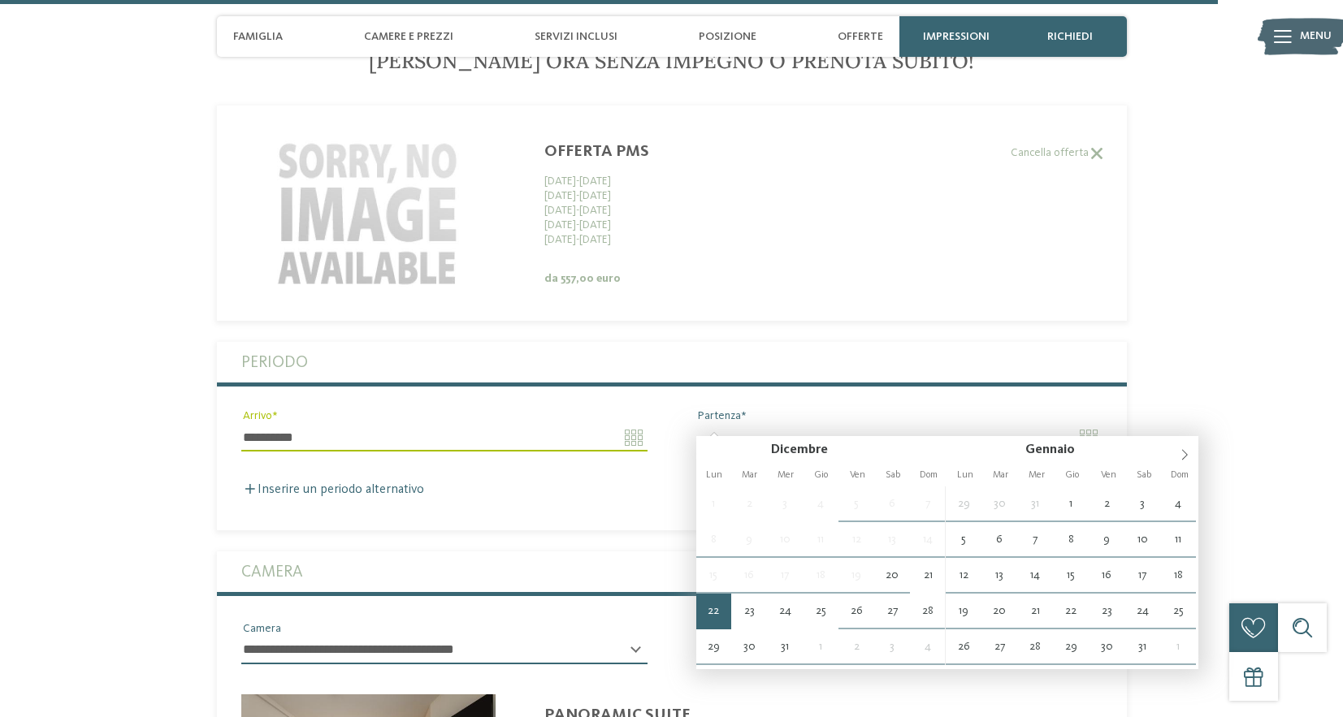
type input "**********"
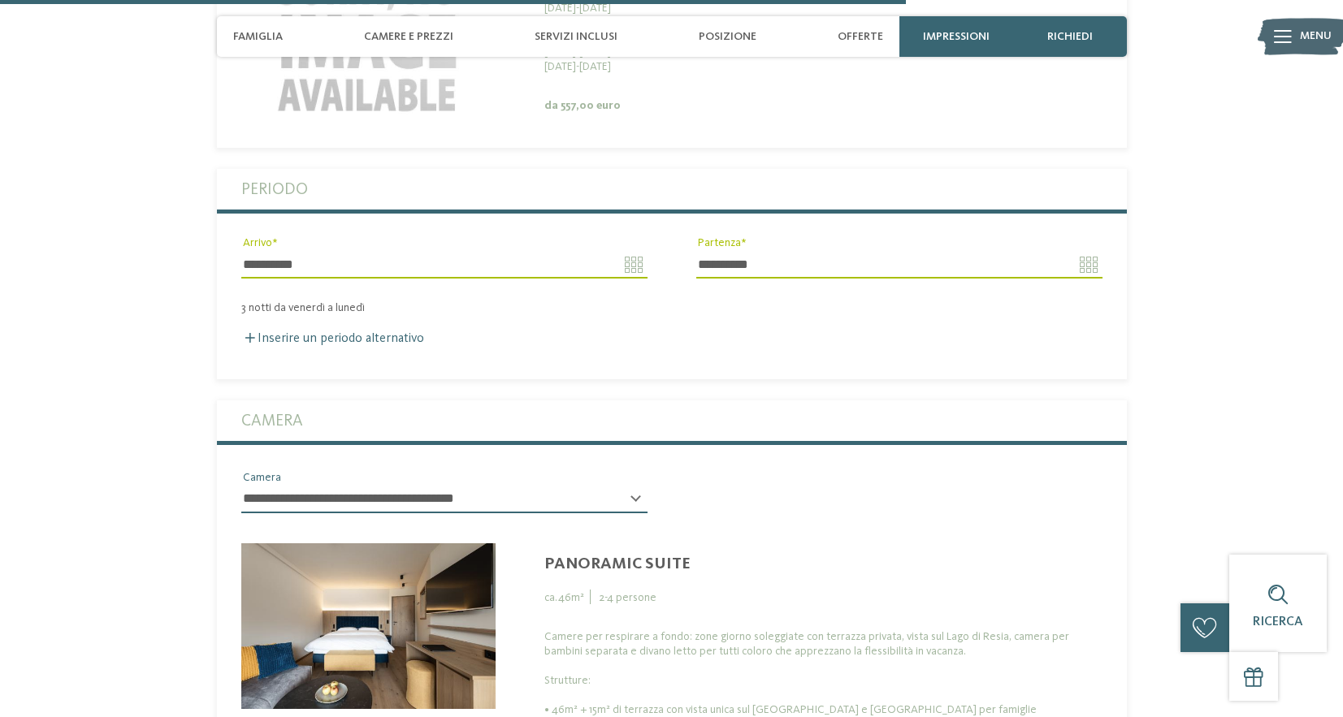
scroll to position [4299, 0]
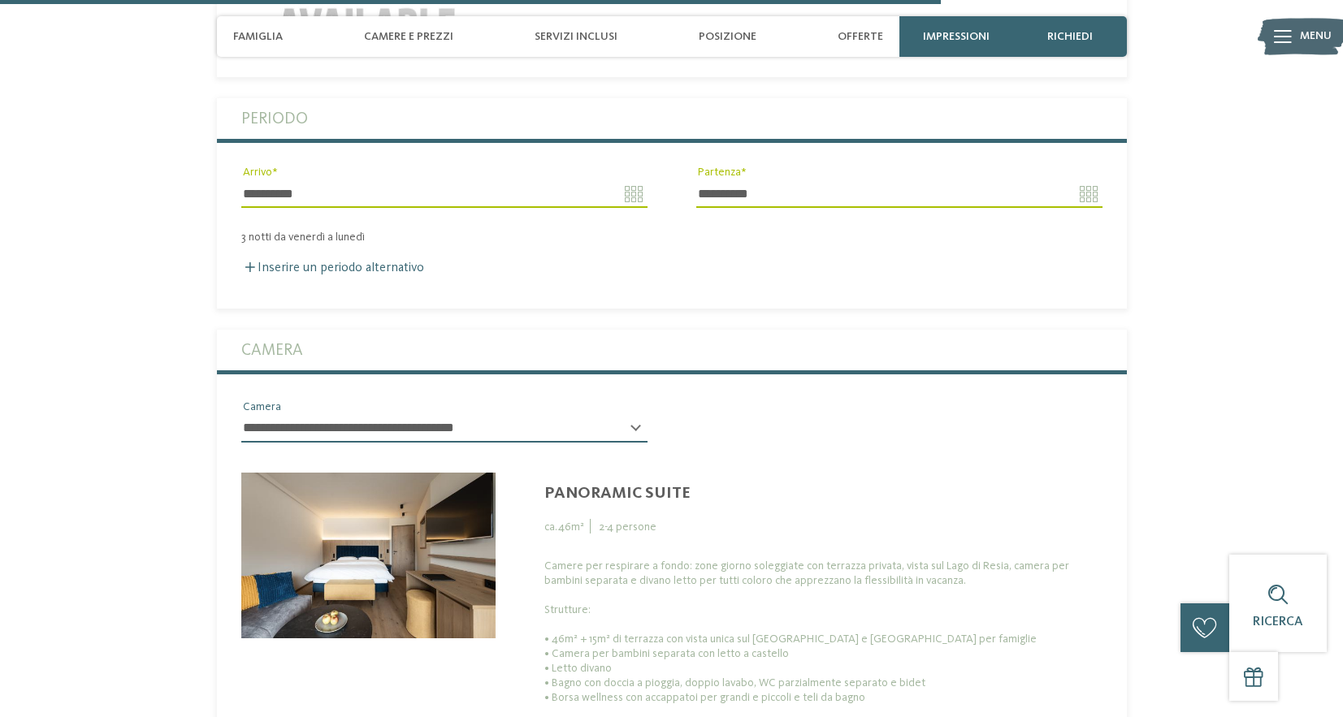
click at [640, 418] on select "**********" at bounding box center [444, 429] width 406 height 28
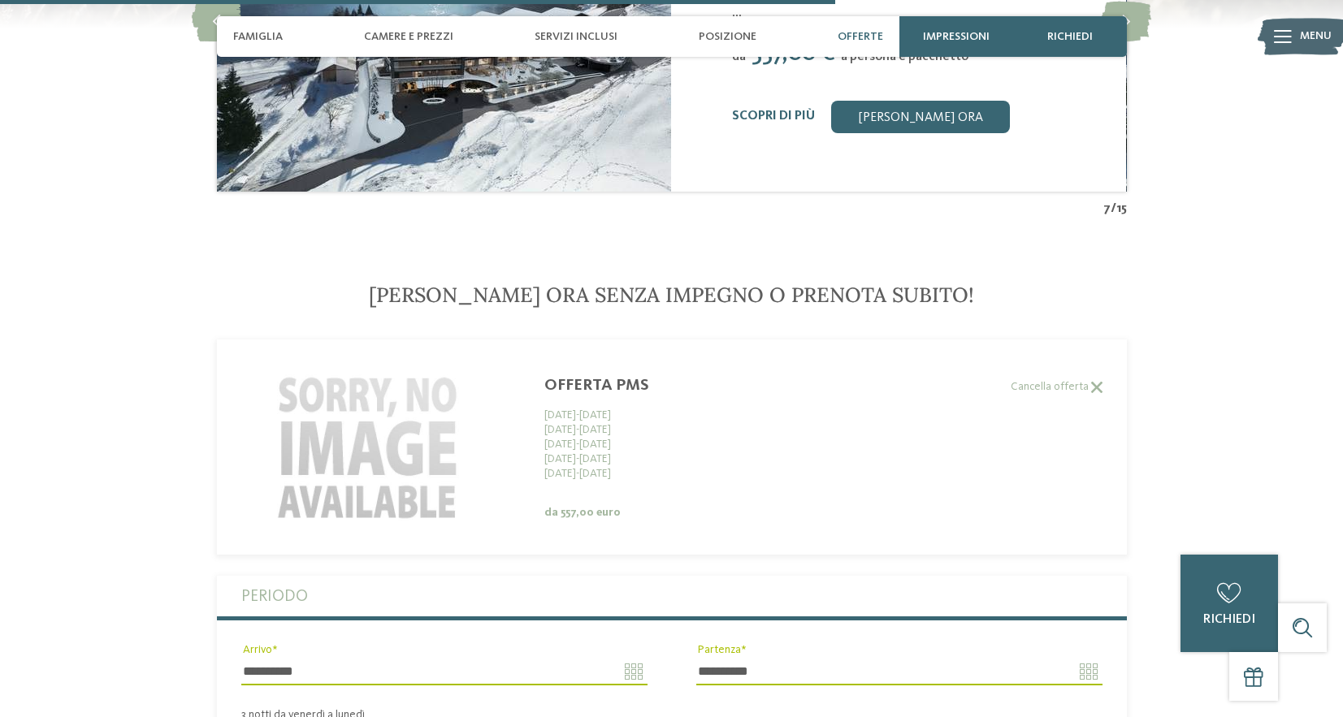
scroll to position [3811, 0]
